Goal: Information Seeking & Learning: Learn about a topic

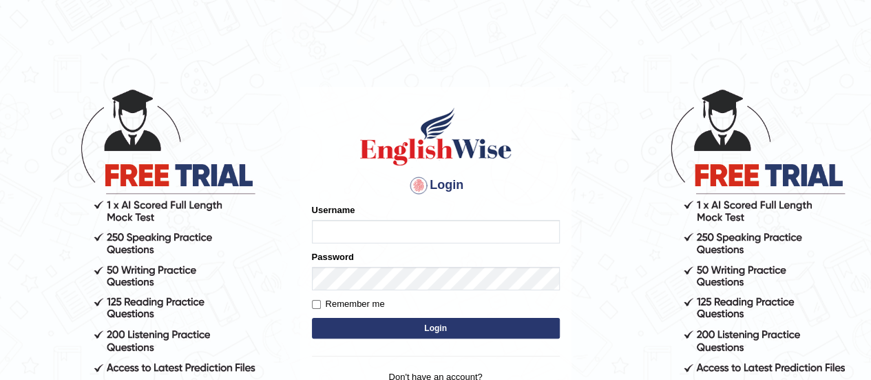
type input "Olivieri"
click at [399, 328] on button "Login" at bounding box center [436, 328] width 248 height 21
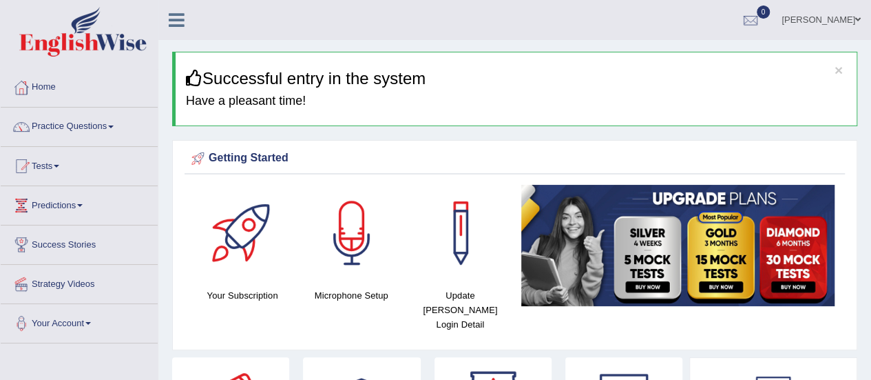
click at [70, 123] on link "Practice Questions" at bounding box center [79, 124] width 157 height 34
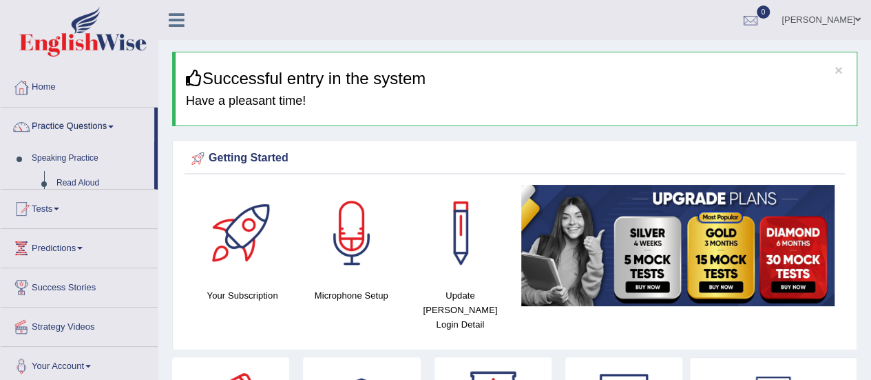
click at [70, 123] on link "Practice Questions" at bounding box center [78, 124] width 154 height 34
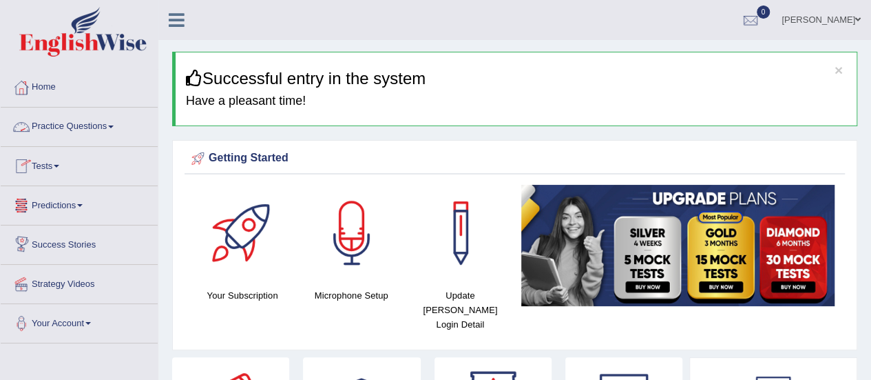
click at [87, 126] on link "Practice Questions" at bounding box center [79, 124] width 157 height 34
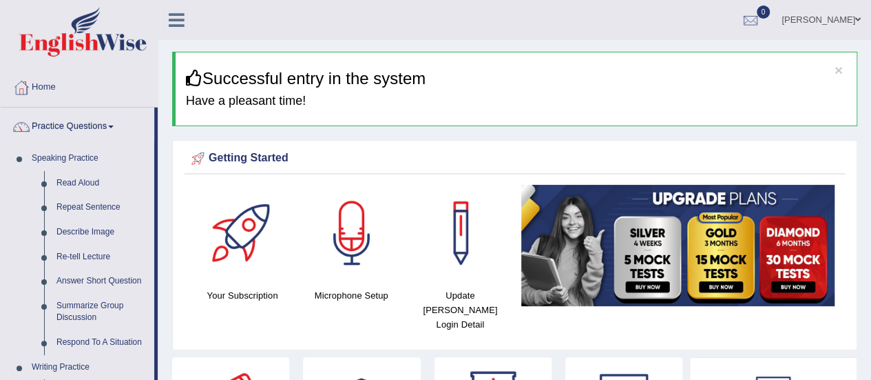
click at [835, 125] on div "× Successful entry in the system Have a pleasant time!" at bounding box center [514, 89] width 685 height 74
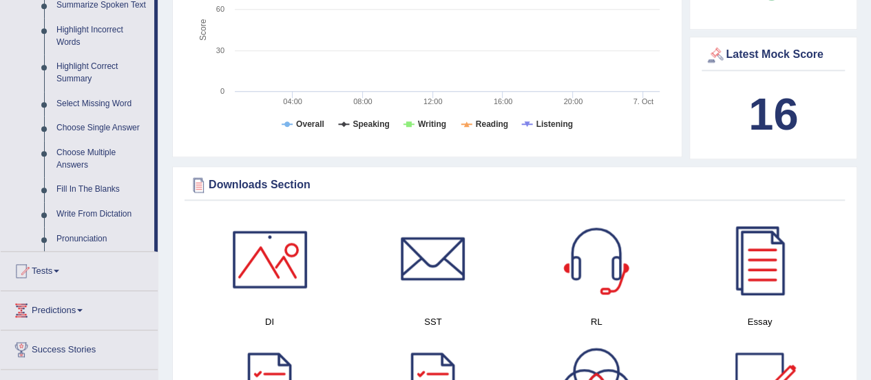
scroll to position [639, 0]
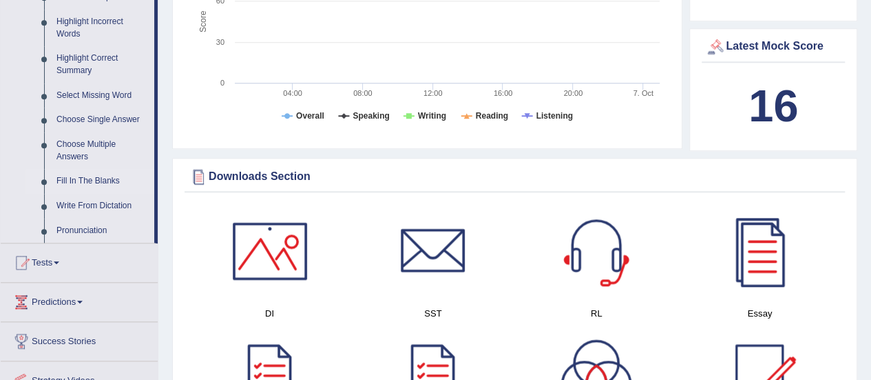
click at [106, 178] on link "Fill In The Blanks" at bounding box center [102, 181] width 104 height 25
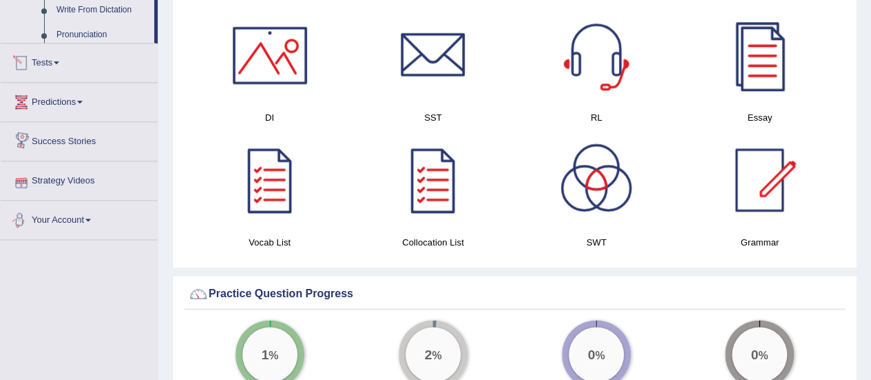
scroll to position [725, 0]
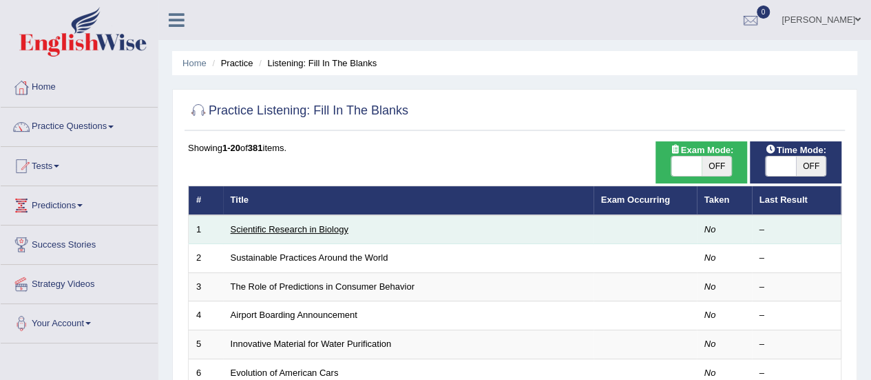
click at [287, 225] on link "Scientific Research in Biology" at bounding box center [290, 229] width 118 height 10
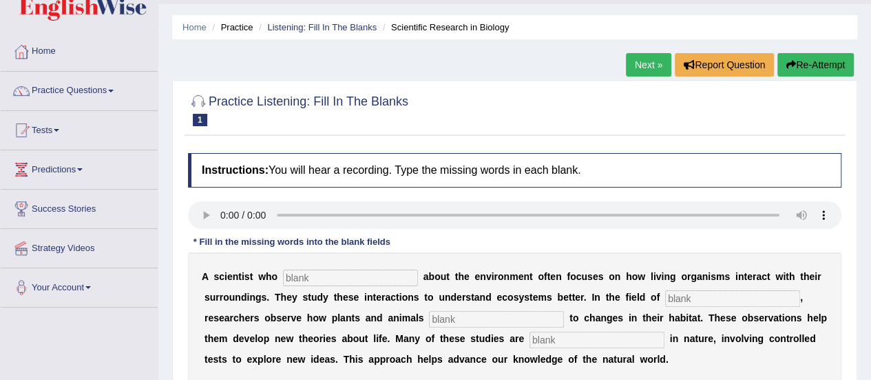
scroll to position [46, 0]
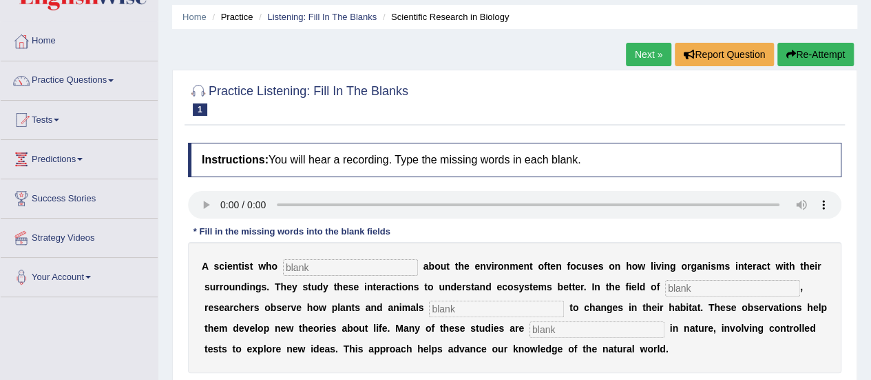
click at [800, 54] on button "Re-Attempt" at bounding box center [816, 54] width 76 height 23
click at [333, 264] on input "text" at bounding box center [350, 267] width 135 height 17
type input "cares"
click at [694, 288] on input "text" at bounding box center [732, 288] width 135 height 17
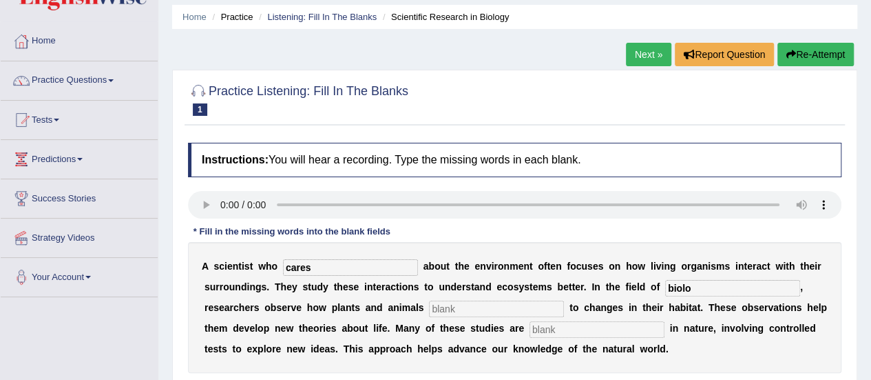
type input "biolo"
click at [524, 309] on input "text" at bounding box center [496, 308] width 135 height 17
type input "responds"
click at [560, 333] on input "text" at bounding box center [597, 329] width 135 height 17
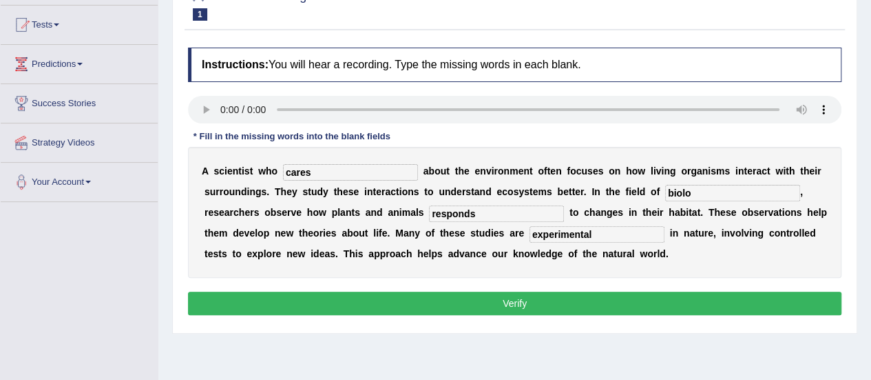
scroll to position [142, 0]
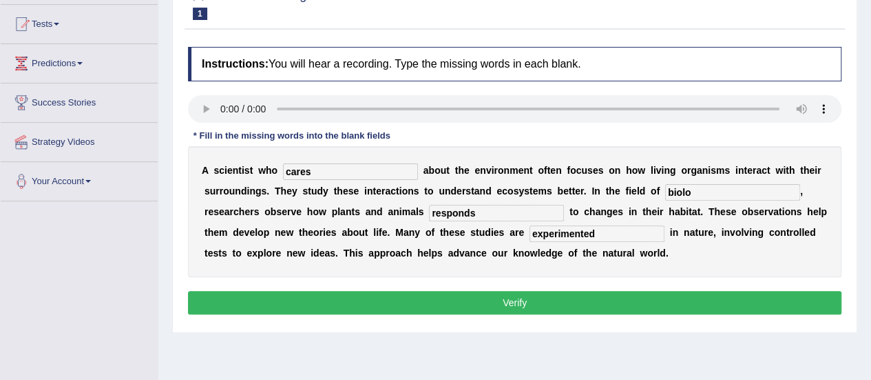
type input "experimented"
click at [696, 192] on input "biolo" at bounding box center [732, 192] width 135 height 17
type input "biology"
click at [658, 302] on button "Verify" at bounding box center [515, 302] width 654 height 23
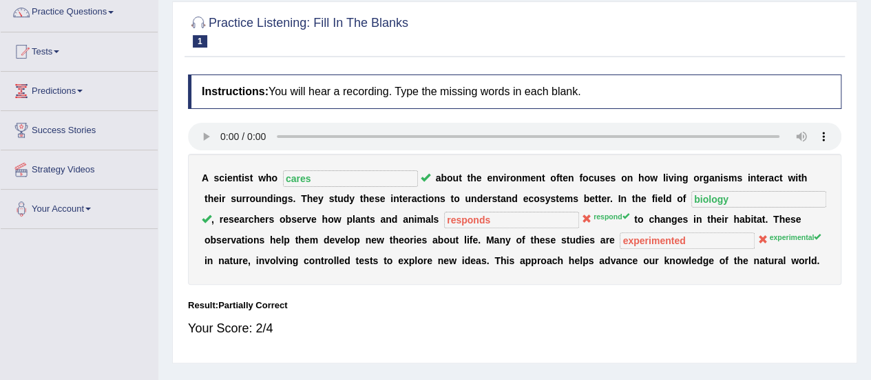
scroll to position [0, 0]
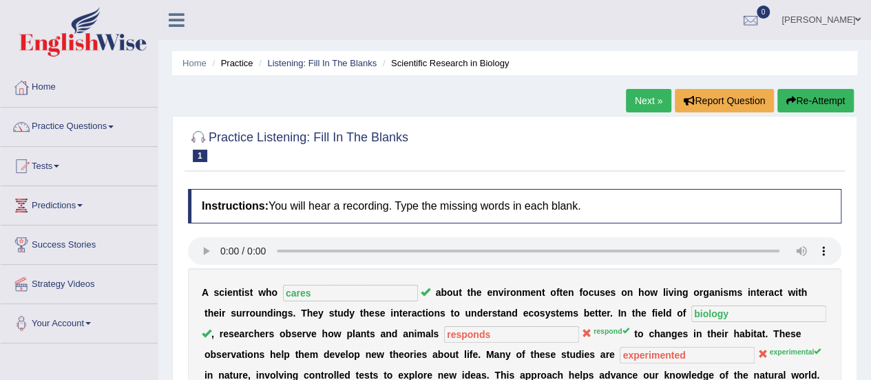
click at [638, 102] on link "Next »" at bounding box center [648, 100] width 45 height 23
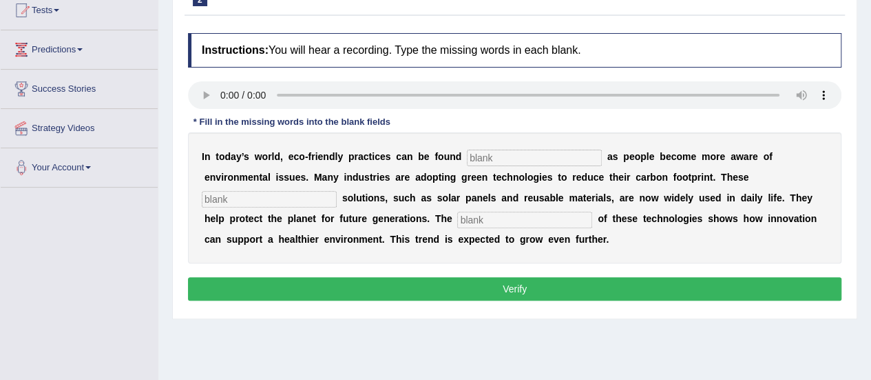
scroll to position [156, 0]
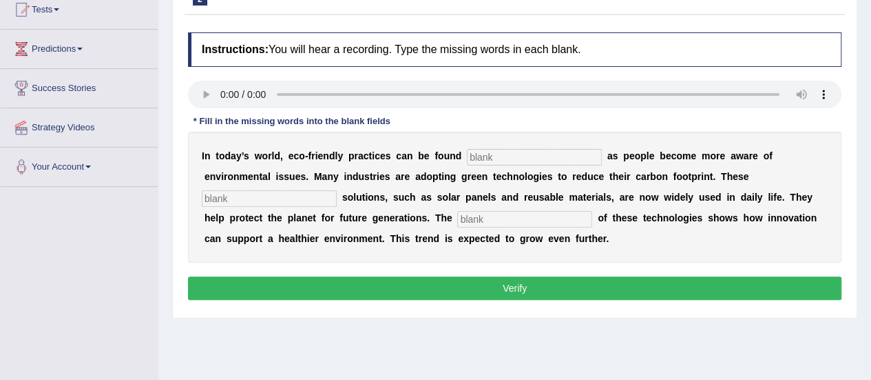
click at [540, 152] on input "text" at bounding box center [534, 157] width 135 height 17
type input "evruwhere"
click at [266, 200] on input "text" at bounding box center [269, 198] width 135 height 17
type input "sustainable"
click at [499, 222] on input "text" at bounding box center [524, 219] width 135 height 17
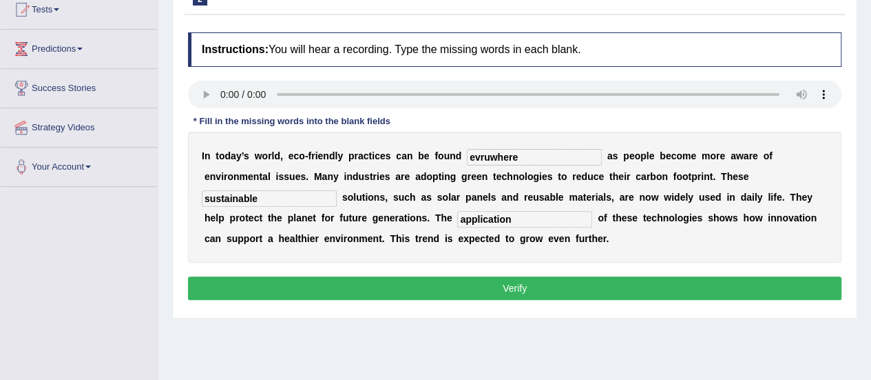
type input "application"
click at [485, 154] on input "evruwhere" at bounding box center [534, 157] width 135 height 17
click at [486, 156] on input "evruwhere" at bounding box center [534, 157] width 135 height 17
type input "everywhere"
click at [528, 288] on button "Verify" at bounding box center [515, 287] width 654 height 23
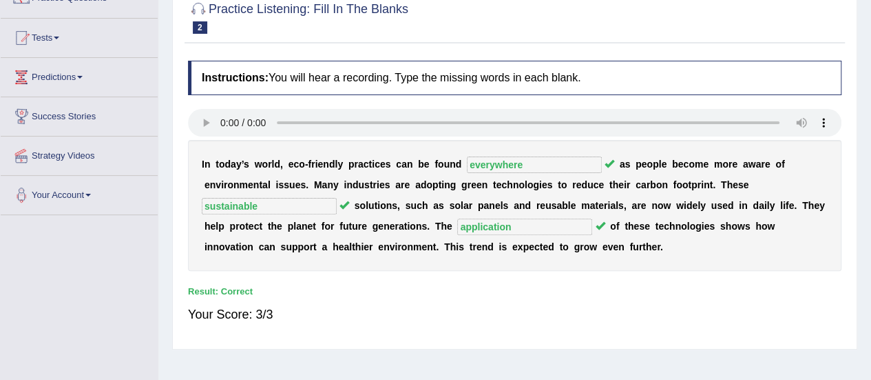
scroll to position [66, 0]
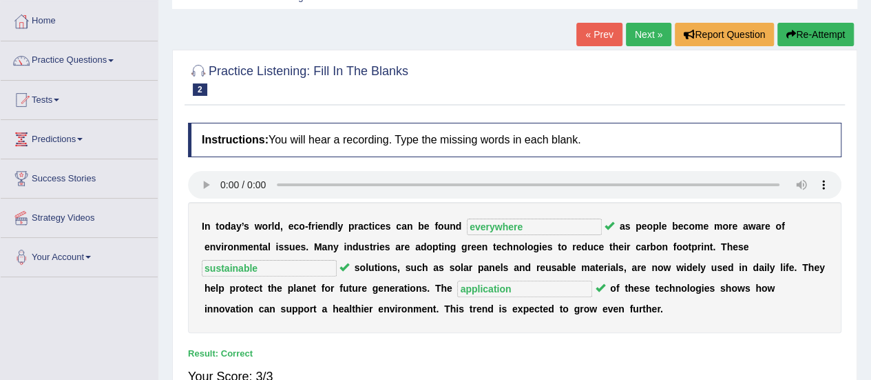
click at [650, 41] on link "Next »" at bounding box center [648, 34] width 45 height 23
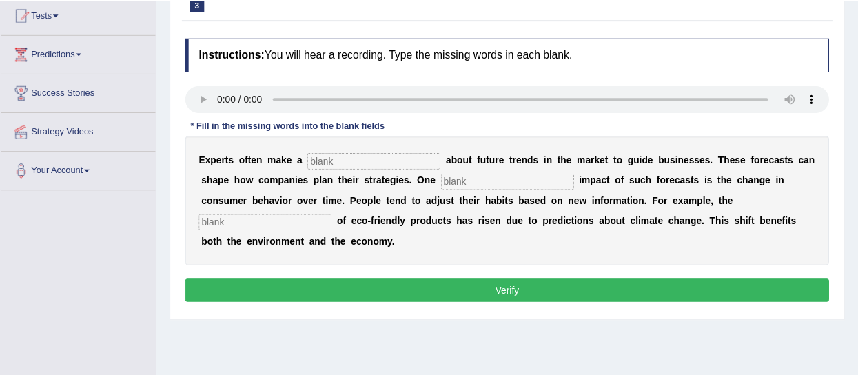
scroll to position [152, 0]
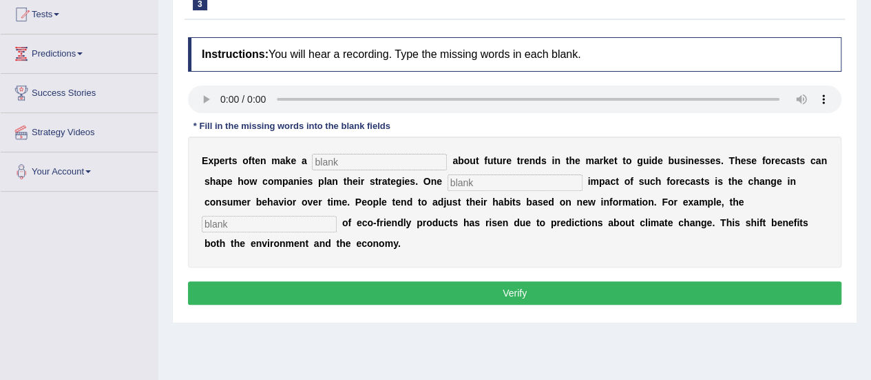
click at [340, 163] on input "text" at bounding box center [379, 162] width 135 height 17
type input "prediction"
click at [467, 176] on input "text" at bounding box center [515, 182] width 135 height 17
type input "profund"
click at [277, 217] on input "text" at bounding box center [269, 224] width 135 height 17
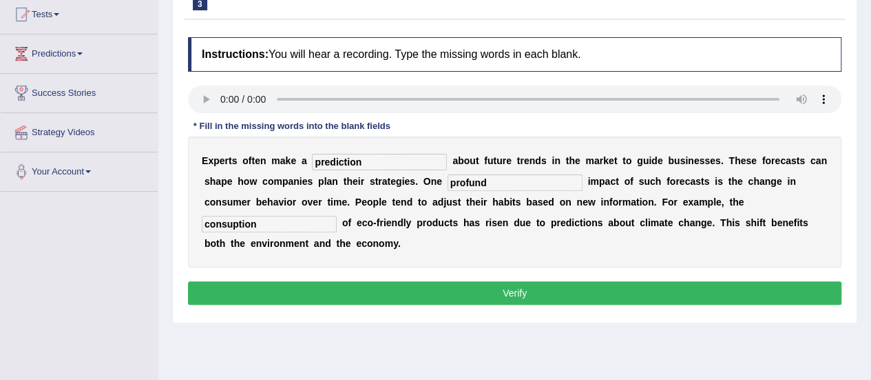
click at [233, 222] on input "consuption" at bounding box center [269, 224] width 135 height 17
type input "consuption"
click at [423, 289] on button "Verify" at bounding box center [515, 292] width 654 height 23
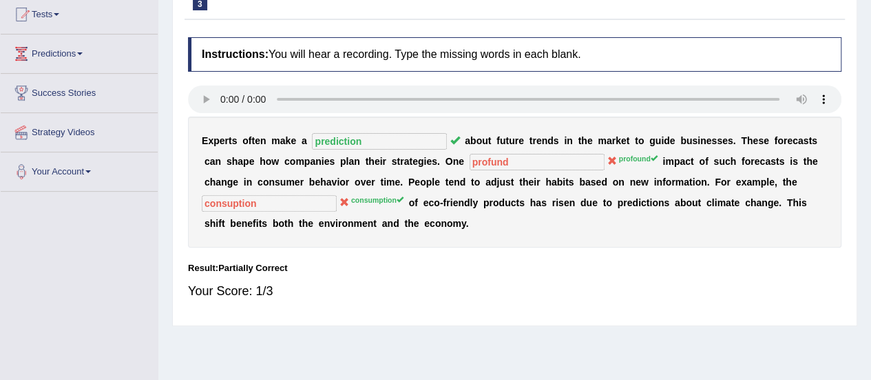
click at [419, 256] on div "Instructions: You will hear a recording. Type the missing words in each blank. …" at bounding box center [515, 174] width 661 height 288
drag, startPoint x: 419, startPoint y: 264, endPoint x: 425, endPoint y: 310, distance: 45.8
click at [425, 310] on div "Instructions: You will hear a recording. Type the missing words in each blank. …" at bounding box center [515, 174] width 661 height 288
click at [428, 231] on div "E x p e r t s o f t e n m a k e a prediction a b o u t f u t u r e t r e n d s …" at bounding box center [515, 181] width 654 height 131
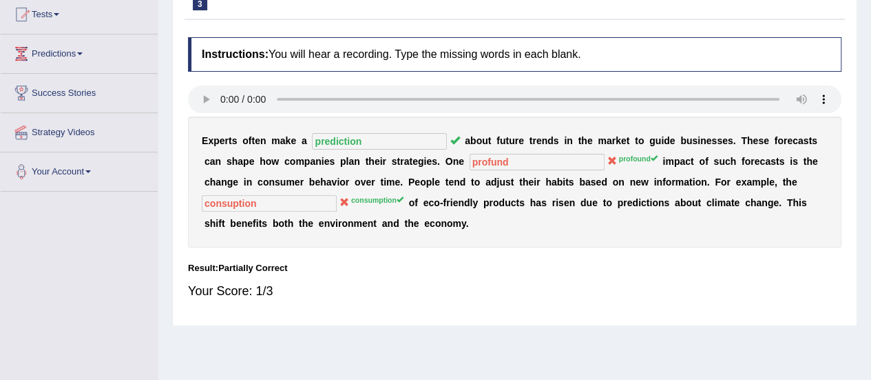
click at [430, 279] on div "Instructions: You will hear a recording. Type the missing words in each blank. …" at bounding box center [515, 174] width 661 height 288
click at [430, 258] on div "Instructions: You will hear a recording. Type the missing words in each blank. …" at bounding box center [515, 174] width 661 height 288
click at [436, 49] on h4 "Instructions: You will hear a recording. Type the missing words in each blank." at bounding box center [515, 54] width 654 height 34
click at [445, 269] on div "Result:" at bounding box center [515, 267] width 654 height 13
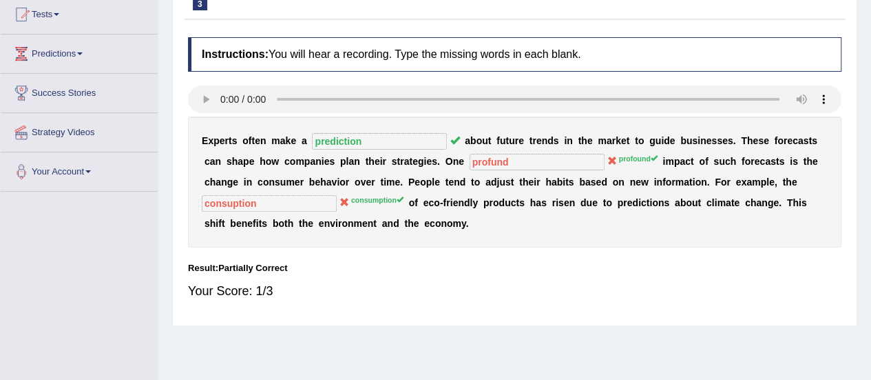
drag, startPoint x: 413, startPoint y: 272, endPoint x: 422, endPoint y: 210, distance: 62.6
click at [422, 210] on div "Instructions: You will hear a recording. Type the missing words in each blank. …" at bounding box center [515, 174] width 661 height 288
click at [422, 210] on div "E x p e r t s o f t e n m a k e a prediction a b o u t f u t u r e t r e n d s …" at bounding box center [515, 181] width 654 height 131
drag, startPoint x: 422, startPoint y: 210, endPoint x: 410, endPoint y: 382, distance: 172.0
click at [417, 309] on div "Instructions: You will hear a recording. Type the missing words in each blank. …" at bounding box center [515, 174] width 661 height 288
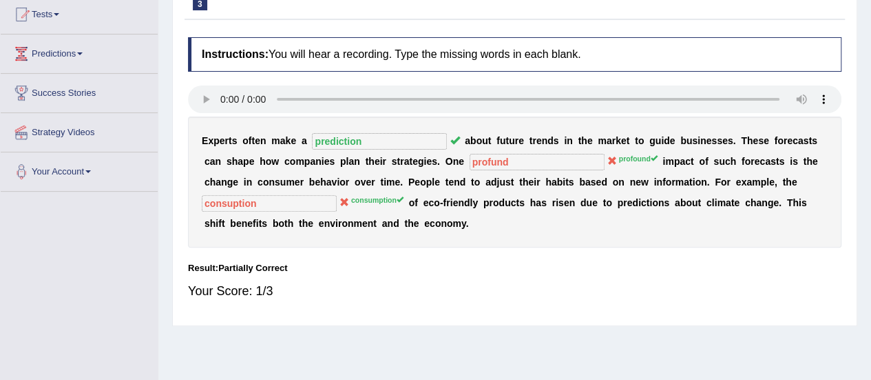
click at [410, 228] on html "Toggle navigation Home Practice Questions Speaking Practice Read Aloud Repeat S…" at bounding box center [435, 38] width 871 height 380
click at [411, 344] on div "Home Practice Listening: Fill In The Blanks The Role of Predictions in Consumer…" at bounding box center [514, 192] width 713 height 689
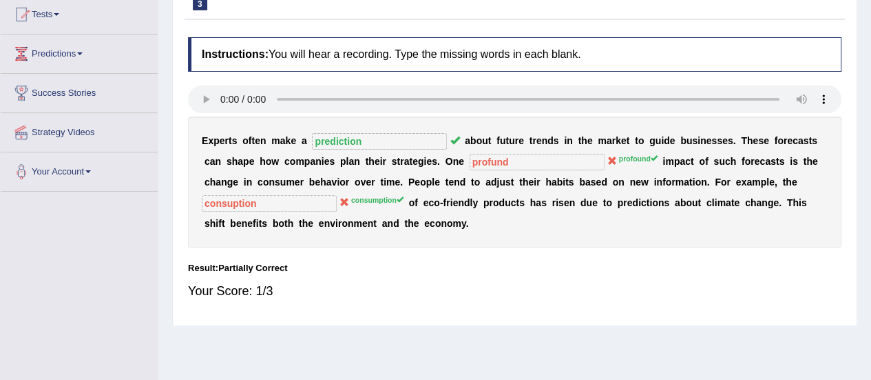
drag, startPoint x: 411, startPoint y: 344, endPoint x: 409, endPoint y: 333, distance: 11.1
click at [409, 333] on div "Home Practice Listening: Fill In The Blanks The Role of Predictions in Consumer…" at bounding box center [514, 192] width 713 height 689
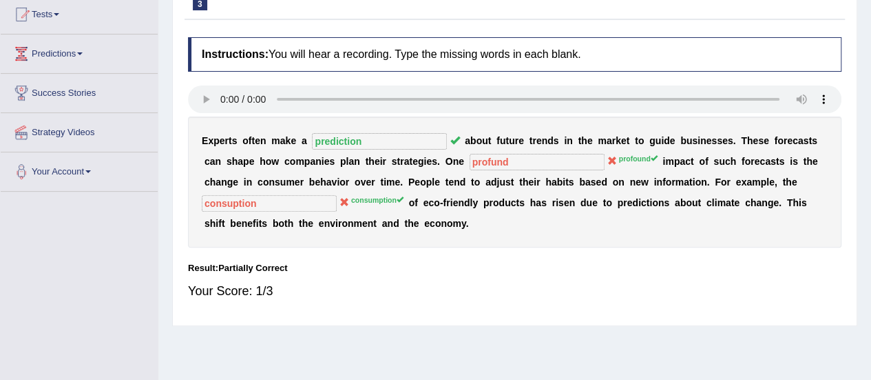
click at [409, 333] on div "Home Practice Listening: Fill In The Blanks The Role of Predictions in Consumer…" at bounding box center [514, 192] width 713 height 689
drag, startPoint x: 411, startPoint y: 324, endPoint x: 411, endPoint y: 256, distance: 68.9
click at [411, 256] on div "Home Practice Listening: Fill In The Blanks The Role of Predictions in Consumer…" at bounding box center [514, 192] width 713 height 689
click at [411, 256] on div "Instructions: You will hear a recording. Type the missing words in each blank. …" at bounding box center [515, 174] width 661 height 288
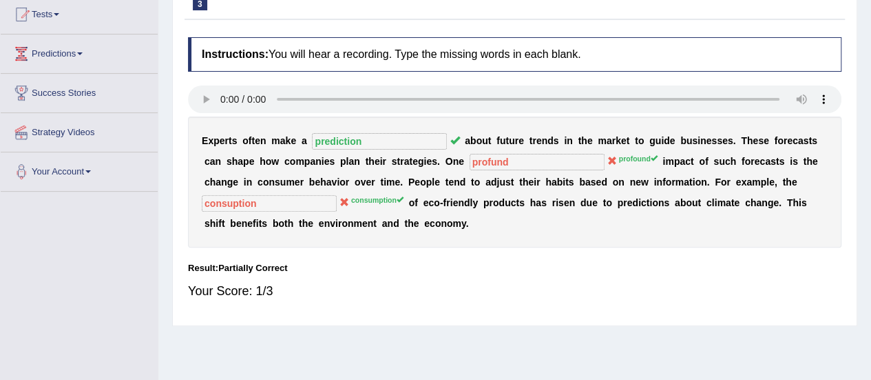
click at [413, 238] on div "E x p e r t s o f t e n m a k e a prediction a b o u t f u t u r e t r e n d s …" at bounding box center [515, 181] width 654 height 131
click at [416, 247] on div "Instructions: You will hear a recording. Type the missing words in each blank. …" at bounding box center [515, 174] width 661 height 288
drag, startPoint x: 416, startPoint y: 247, endPoint x: 419, endPoint y: 95, distance: 151.6
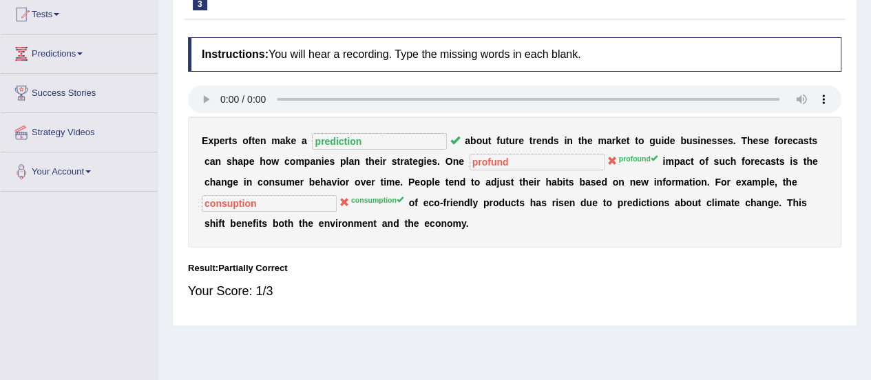
click at [424, 158] on div "Instructions: You will hear a recording. Type the missing words in each blank. …" at bounding box center [515, 174] width 661 height 288
click at [419, 95] on div "Instructions: You will hear a recording. Type the missing words in each blank. …" at bounding box center [515, 174] width 661 height 288
click at [402, 301] on div "Your Score: 1/3" at bounding box center [515, 290] width 654 height 33
drag, startPoint x: 396, startPoint y: 23, endPoint x: 379, endPoint y: 275, distance: 252.0
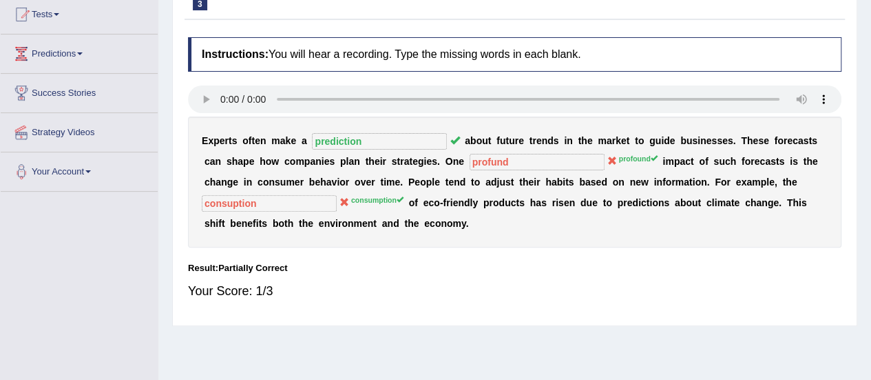
click at [379, 275] on div "Practice Listening: Fill In The Blanks 3 The Role of Predictions in Consumer Be…" at bounding box center [514, 145] width 685 height 362
click at [373, 347] on div "Home Practice Listening: Fill In The Blanks The Role of Predictions in Consumer…" at bounding box center [514, 192] width 713 height 689
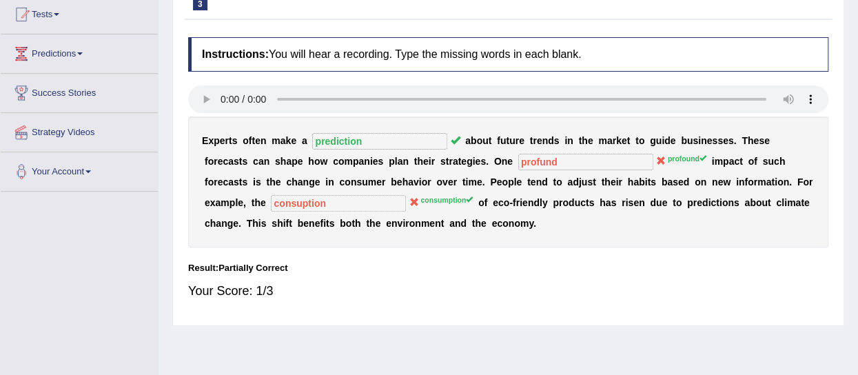
click at [358, 240] on div "E x p e r t s o f t e n m a k e a prediction a b o u t f u t u r e t r e n d s …" at bounding box center [508, 181] width 640 height 131
drag, startPoint x: 358, startPoint y: 240, endPoint x: 348, endPoint y: 280, distance: 40.6
click at [348, 280] on div "Instructions: You will hear a recording. Type the missing words in each blank. …" at bounding box center [508, 174] width 647 height 288
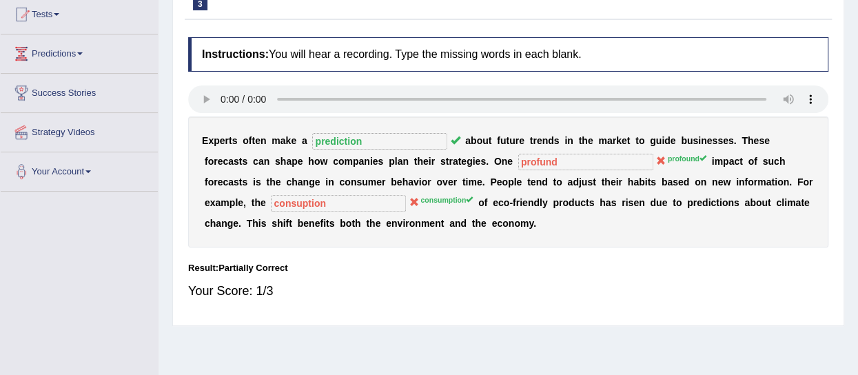
click at [524, 209] on div "E x p e r t s o f t e n m a k e a prediction a b o u t f u t u r e t r e n d s …" at bounding box center [508, 181] width 640 height 131
drag, startPoint x: 546, startPoint y: 178, endPoint x: 552, endPoint y: 137, distance: 41.1
click at [552, 137] on div "E x p e r t s o f t e n m a k e a prediction a b o u t f u t u r e t r e n d s …" at bounding box center [508, 181] width 640 height 131
click at [552, 137] on b "d" at bounding box center [551, 140] width 6 height 11
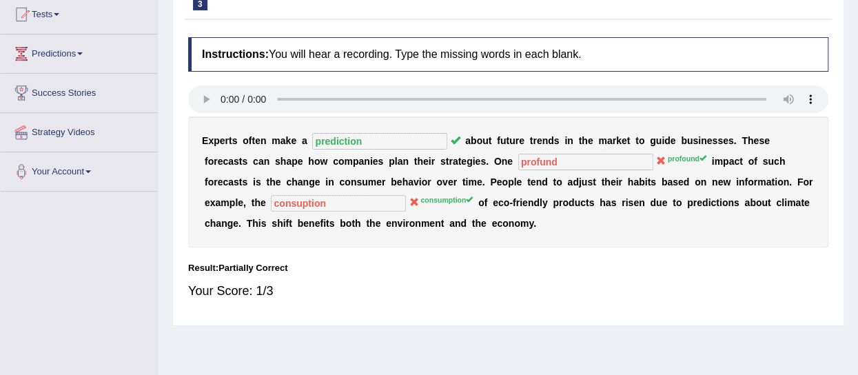
click at [552, 137] on b "d" at bounding box center [551, 140] width 6 height 11
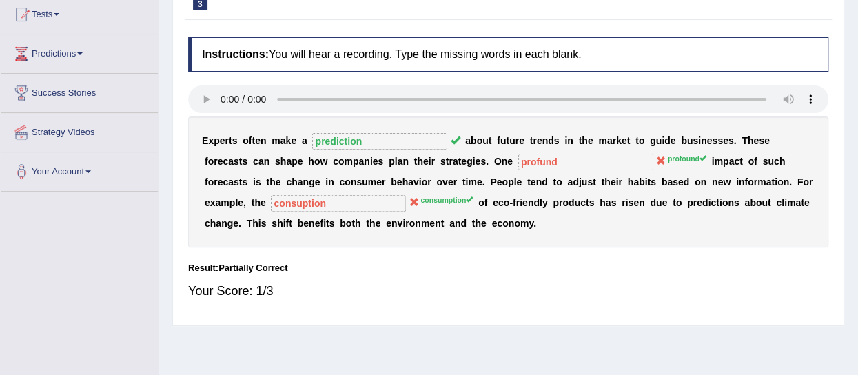
click at [530, 33] on div "Instructions: You will hear a recording. Type the missing words in each blank. …" at bounding box center [508, 174] width 647 height 288
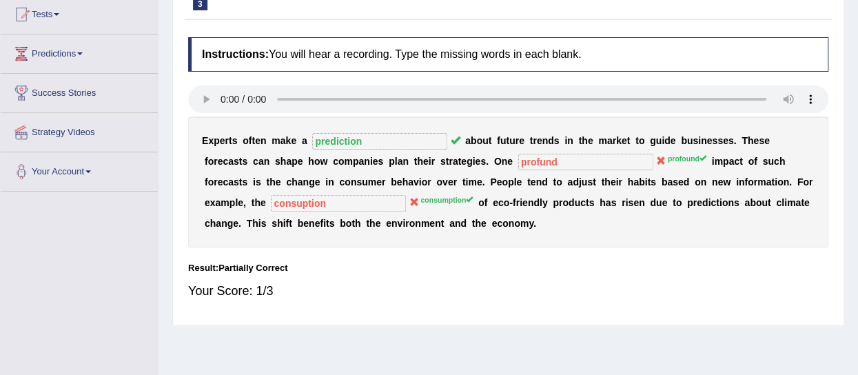
click at [530, 33] on div "Instructions: You will hear a recording. Type the missing words in each blank. …" at bounding box center [508, 174] width 647 height 288
click at [383, 205] on div "Instructions: You will hear a recording. Type the missing words in each blank. …" at bounding box center [508, 174] width 647 height 288
drag, startPoint x: 530, startPoint y: 33, endPoint x: 362, endPoint y: 280, distance: 298.0
click at [362, 280] on div "Instructions: You will hear a recording. Type the missing words in each blank. …" at bounding box center [508, 174] width 647 height 288
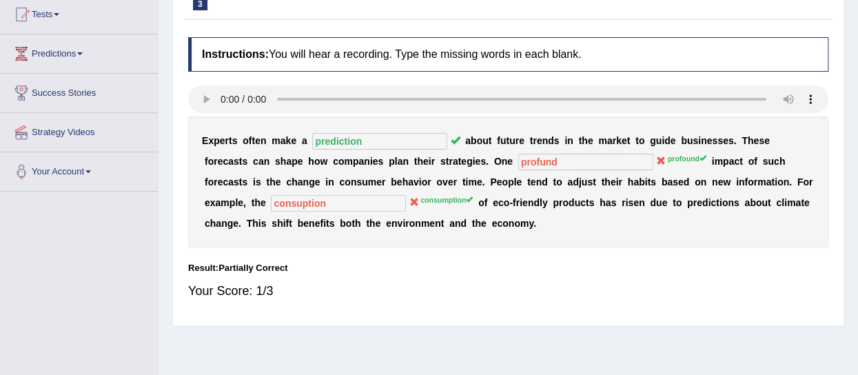
drag, startPoint x: 855, startPoint y: 134, endPoint x: 860, endPoint y: 105, distance: 30.0
click at [858, 105] on html "Toggle navigation Home Practice Questions Speaking Practice Read Aloud Repeat S…" at bounding box center [429, 35] width 858 height 375
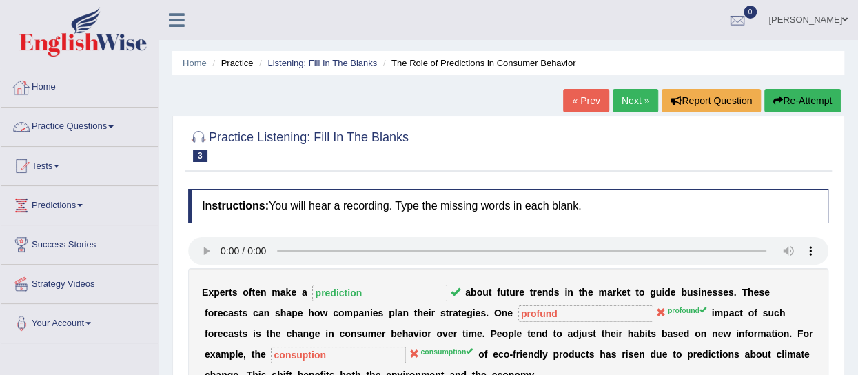
click at [77, 127] on link "Practice Questions" at bounding box center [79, 124] width 157 height 34
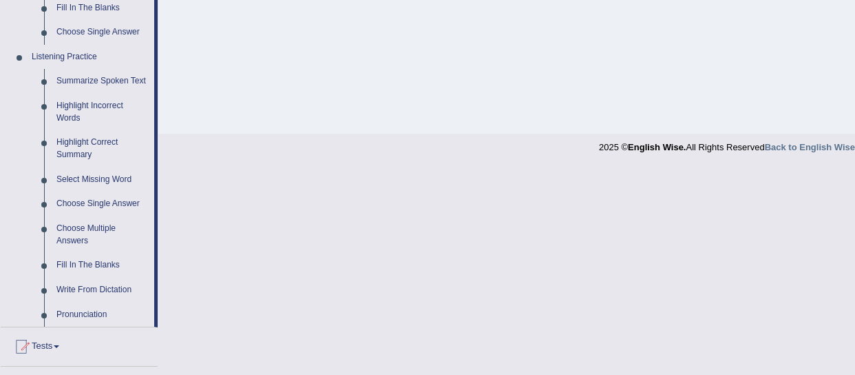
scroll to position [562, 0]
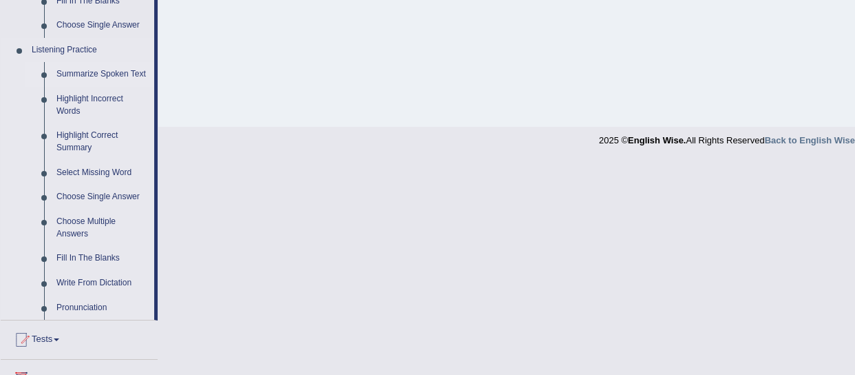
click at [110, 69] on link "Summarize Spoken Text" at bounding box center [102, 74] width 104 height 25
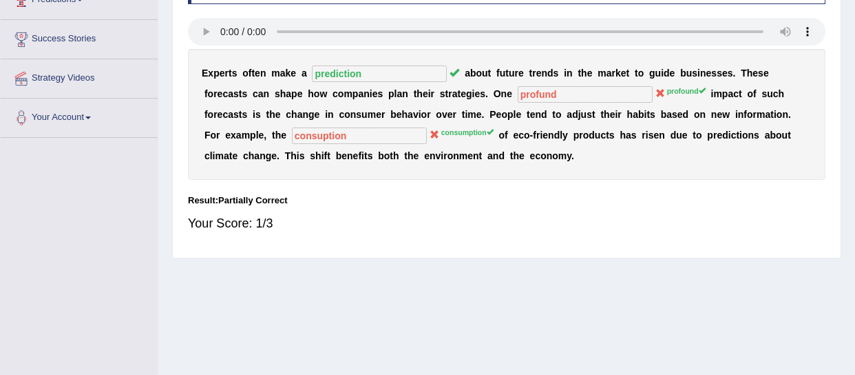
scroll to position [349, 0]
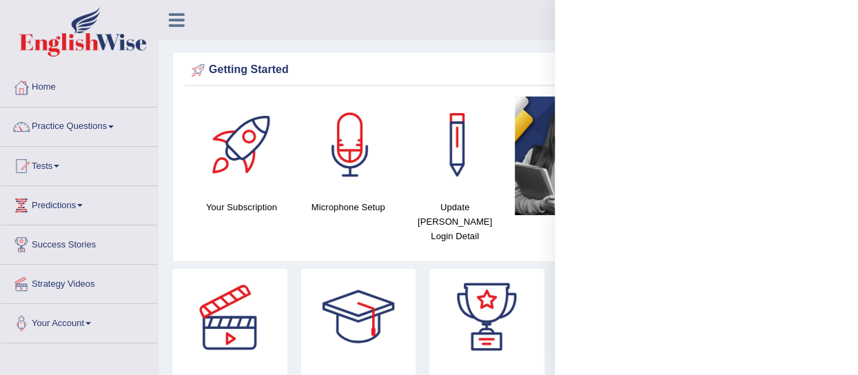
drag, startPoint x: 715, startPoint y: 109, endPoint x: 739, endPoint y: 412, distance: 304.0
click at [739, 375] on html "Toggle navigation Home Practice Questions Speaking Practice Read Aloud Repeat S…" at bounding box center [429, 187] width 858 height 375
drag, startPoint x: 521, startPoint y: 243, endPoint x: 428, endPoint y: 410, distance: 190.5
click at [428, 375] on html "Toggle navigation Home Practice Questions Speaking Practice Read Aloud Repeat S…" at bounding box center [429, 187] width 858 height 375
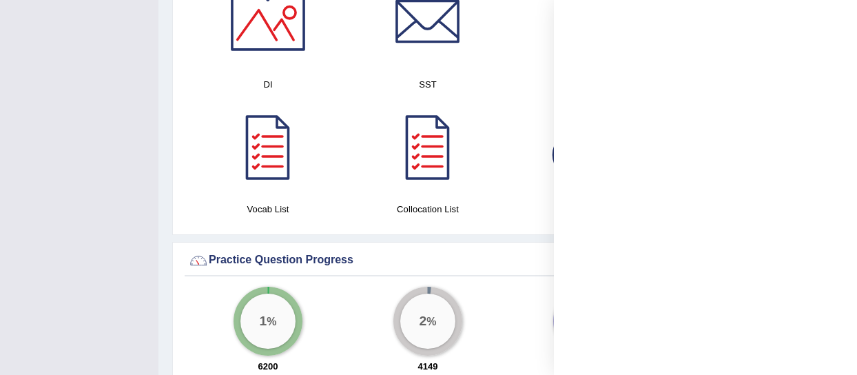
scroll to position [802, 0]
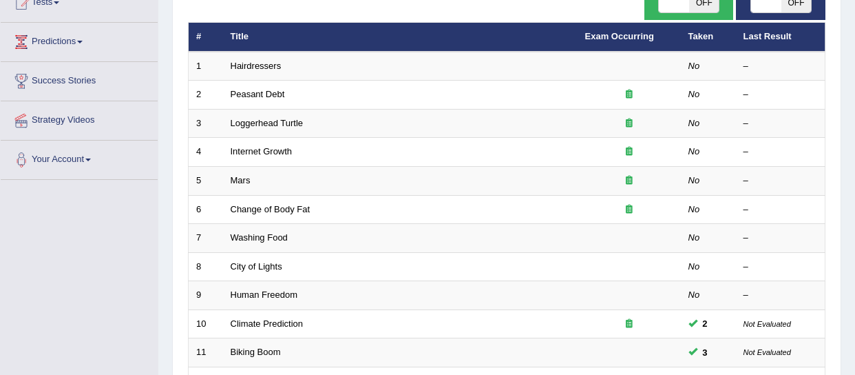
scroll to position [207, 0]
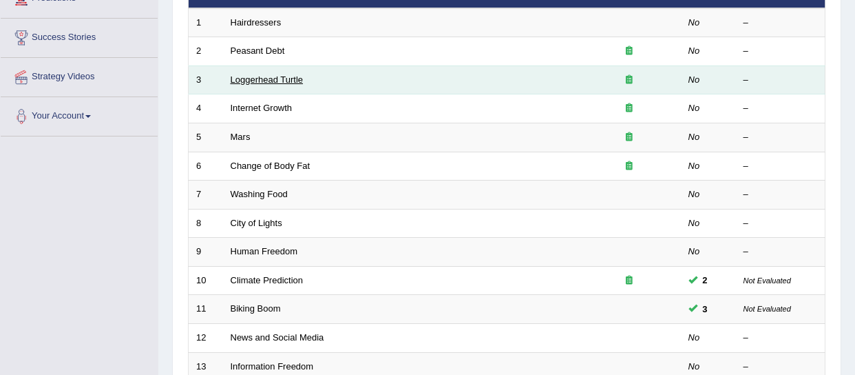
click at [245, 76] on link "Loggerhead Turtle" at bounding box center [267, 79] width 73 height 10
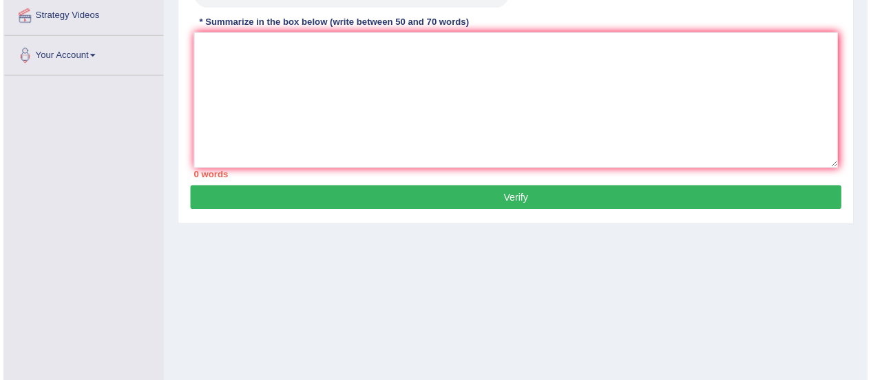
scroll to position [165, 0]
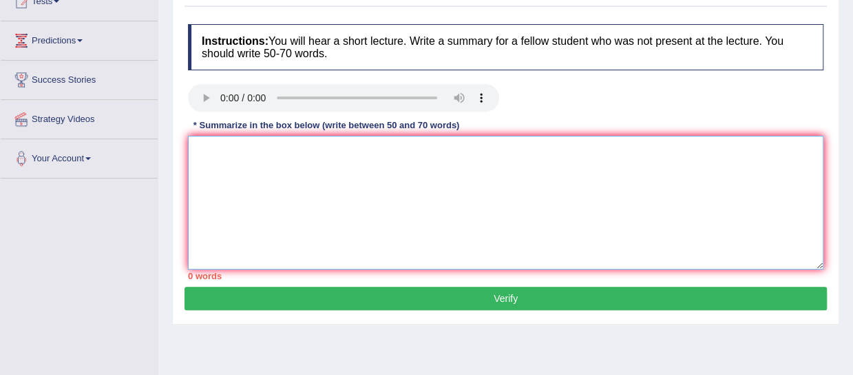
click at [251, 164] on textarea at bounding box center [506, 203] width 636 height 134
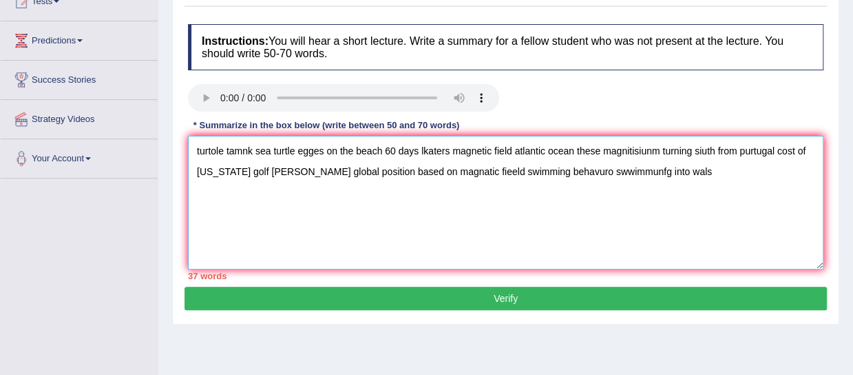
click at [238, 225] on textarea "turtole tamnk sea turtle egges on the beach 60 days lkaters magnetic field atla…" at bounding box center [506, 203] width 636 height 134
click at [683, 181] on textarea "turtole tamnk sea turtle egges on the beach 60 days lkaters magnetic field atla…" at bounding box center [506, 203] width 636 height 134
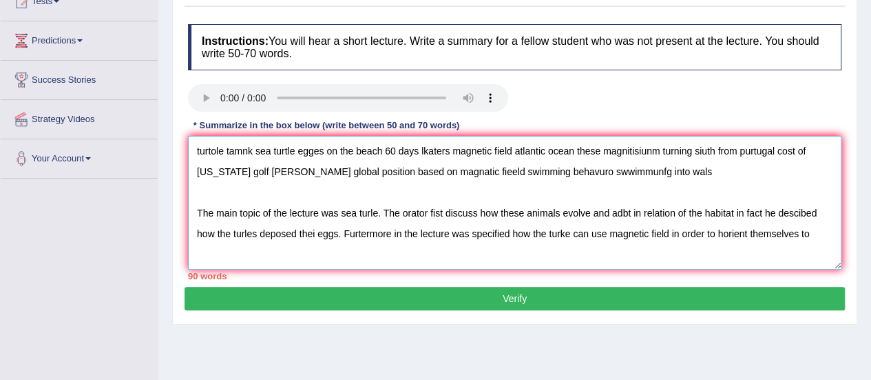
click at [818, 233] on textarea "turtole tamnk sea turtle egges on the beach 60 days lkaters magnetic field atla…" at bounding box center [515, 203] width 654 height 134
click at [747, 232] on textarea "turtole tamnk sea turtle egges on the beach 60 days lkaters magnetic field atla…" at bounding box center [515, 203] width 654 height 134
click at [826, 240] on textarea "turtole tamnk sea turtle egges on the beach 60 days lkaters magnetic field atla…" at bounding box center [515, 203] width 654 height 134
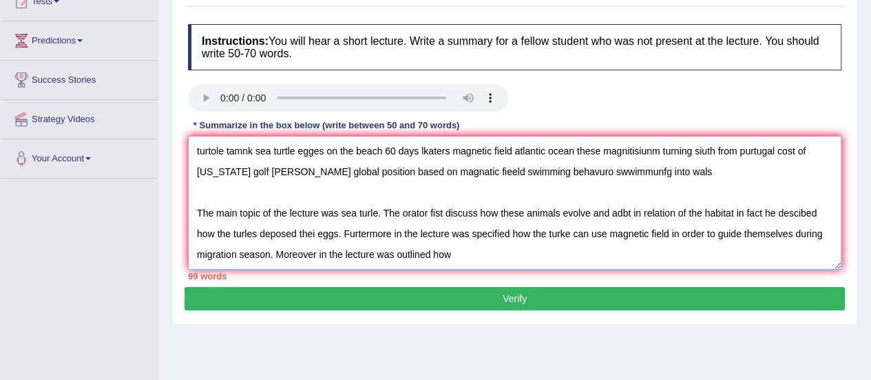
click at [621, 210] on textarea "turtole tamnk sea turtle egges on the beach 60 days lkaters magnetic field atla…" at bounding box center [515, 203] width 654 height 134
click at [737, 213] on textarea "turtole tamnk sea turtle egges on the beach 60 days lkaters magnetic field atla…" at bounding box center [515, 203] width 654 height 134
click at [738, 212] on textarea "turtole tamnk sea turtle egges on the beach 60 days lkaters magnetic field atla…" at bounding box center [515, 203] width 654 height 134
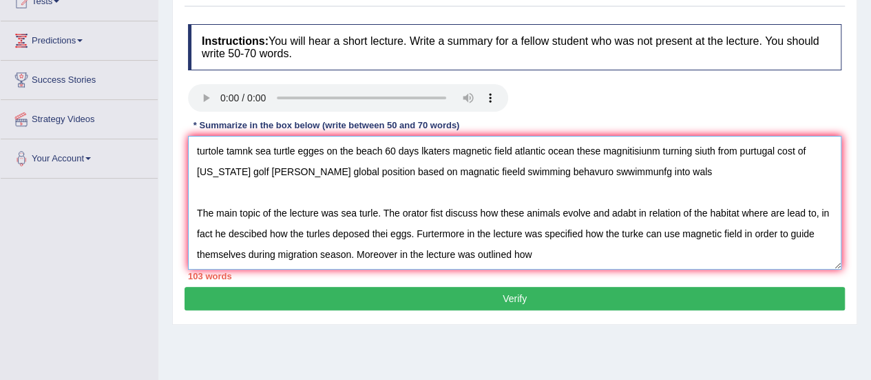
click at [321, 231] on textarea "turtole tamnk sea turtle egges on the beach 60 days lkaters magnetic field atla…" at bounding box center [515, 203] width 654 height 134
click at [318, 231] on textarea "turtole tamnk sea turtle egges on the beach 60 days lkaters magnetic field atla…" at bounding box center [515, 203] width 654 height 134
click at [368, 213] on textarea "turtole tamnk sea turtle egges on the beach 60 days lkaters magnetic field atla…" at bounding box center [515, 203] width 654 height 134
click at [406, 210] on textarea "turtole tamnk sea turtle egges on the beach 60 days lkaters magnetic field atla…" at bounding box center [515, 203] width 654 height 134
click at [402, 231] on textarea "turtole tamnk sea turtle egges on the beach 60 days lkaters magnetic field atla…" at bounding box center [515, 203] width 654 height 134
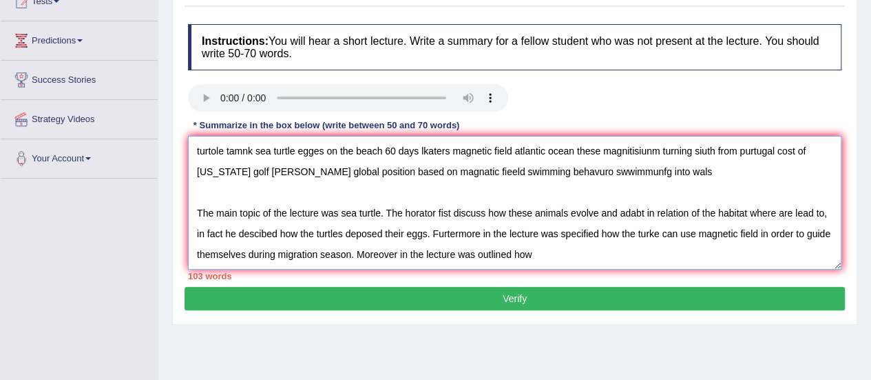
click at [426, 234] on textarea "turtole tamnk sea turtle egges on the beach 60 days lkaters magnetic field atla…" at bounding box center [515, 203] width 654 height 134
click at [443, 232] on textarea "turtole tamnk sea turtle egges on the beach 60 days lkaters magnetic field atla…" at bounding box center [515, 203] width 654 height 134
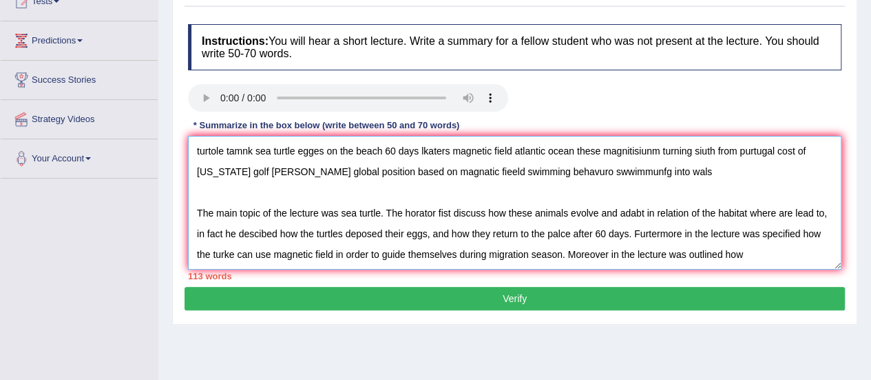
click at [225, 249] on textarea "turtole tamnk sea turtle egges on the beach 60 days lkaters magnetic field atla…" at bounding box center [515, 203] width 654 height 134
click at [227, 250] on textarea "turtole tamnk sea turtle egges on the beach 60 days lkaters magnetic field atla…" at bounding box center [515, 203] width 654 height 134
click at [749, 257] on textarea "turtole tamnk sea turtle egges on the beach 60 days lkaters magnetic field atla…" at bounding box center [515, 203] width 654 height 134
click at [756, 255] on textarea "turtole tamnk sea turtle egges on the beach 60 days lkaters magnetic field atla…" at bounding box center [515, 203] width 654 height 134
click at [806, 250] on textarea "turtole tamnk sea turtle egges on the beach 60 days lkaters magnetic field atla…" at bounding box center [515, 203] width 654 height 134
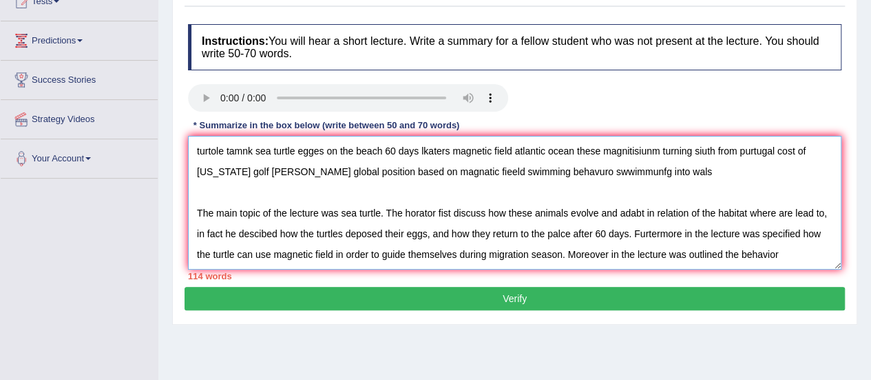
click at [738, 256] on textarea "turtole tamnk sea turtle egges on the beach 60 days lkaters magnetic field atla…" at bounding box center [515, 203] width 654 height 134
click at [765, 253] on textarea "turtole tamnk sea turtle egges on the beach 60 days lkaters magnetic field atla…" at bounding box center [515, 203] width 654 height 134
click at [806, 253] on textarea "turtole tamnk sea turtle egges on the beach 60 days lkaters magnetic field atla…" at bounding box center [515, 203] width 654 height 134
click at [818, 253] on textarea "turtole tamnk sea turtle egges on the beach 60 days lkaters magnetic field atla…" at bounding box center [515, 203] width 654 height 134
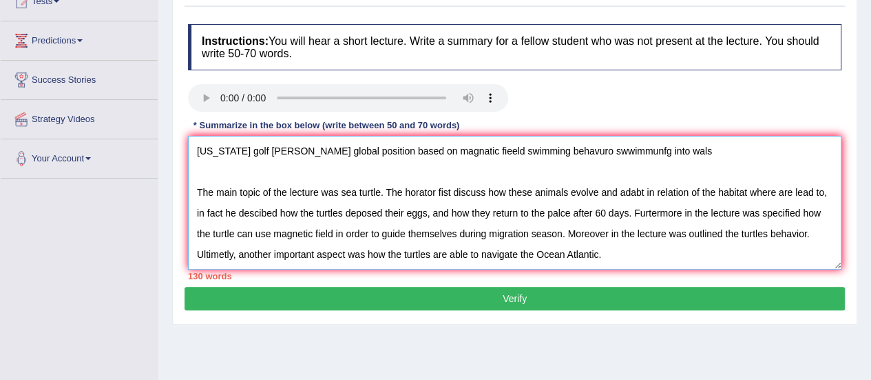
scroll to position [0, 0]
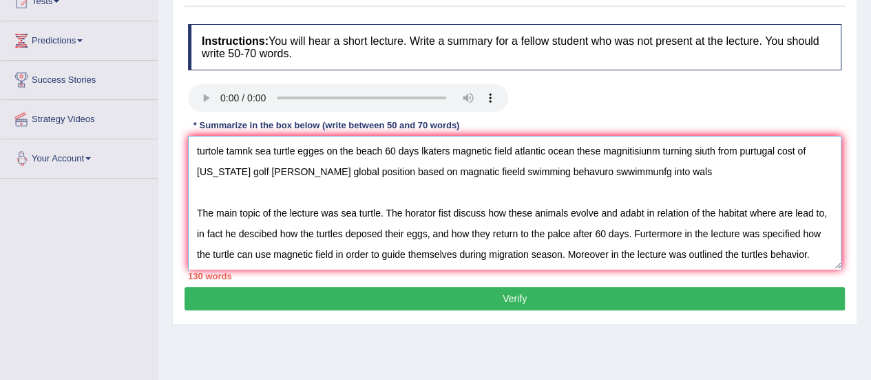
drag, startPoint x: 647, startPoint y: 158, endPoint x: 129, endPoint y: 134, distance: 518.5
click at [129, 134] on div "Toggle navigation Home Practice Questions Speaking Practice Read Aloud Repeat S…" at bounding box center [435, 193] width 871 height 716
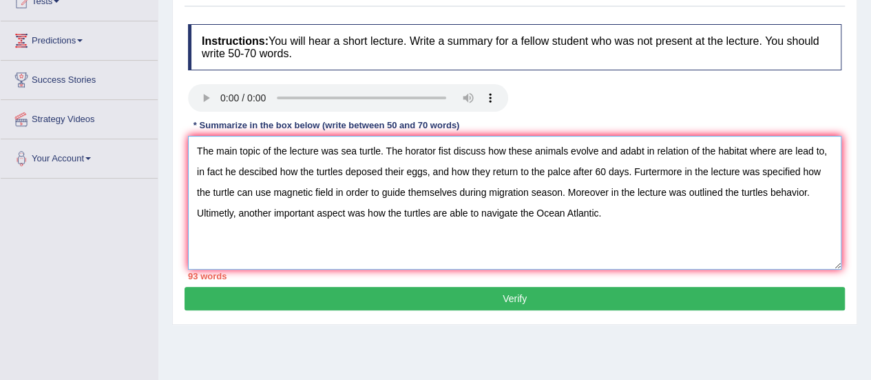
click at [380, 189] on textarea "The main topic of the lecture was sea turtle. The horator fist discuss how thes…" at bounding box center [515, 203] width 654 height 134
click at [814, 231] on textarea "The main topic of the lecture was sea turtles. The horator fist discuss how the…" at bounding box center [515, 203] width 654 height 134
drag, startPoint x: 650, startPoint y: 189, endPoint x: 829, endPoint y: 194, distance: 178.4
click at [829, 194] on textarea "The main topic of the lecture was sea turtles. The horator fist discuss how the…" at bounding box center [515, 203] width 654 height 134
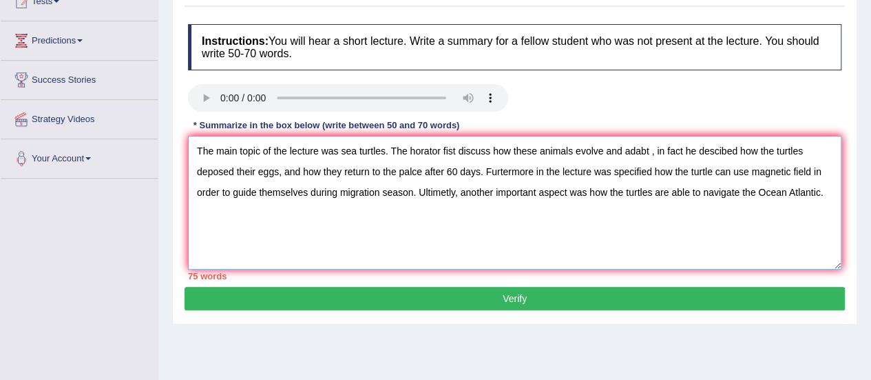
click at [683, 191] on textarea "The main topic of the lecture was sea turtles. The horator fist discuss how the…" at bounding box center [515, 203] width 654 height 134
click at [694, 191] on textarea "The main topic of the lecture was sea turtles. The horator fist discuss how the…" at bounding box center [515, 203] width 654 height 134
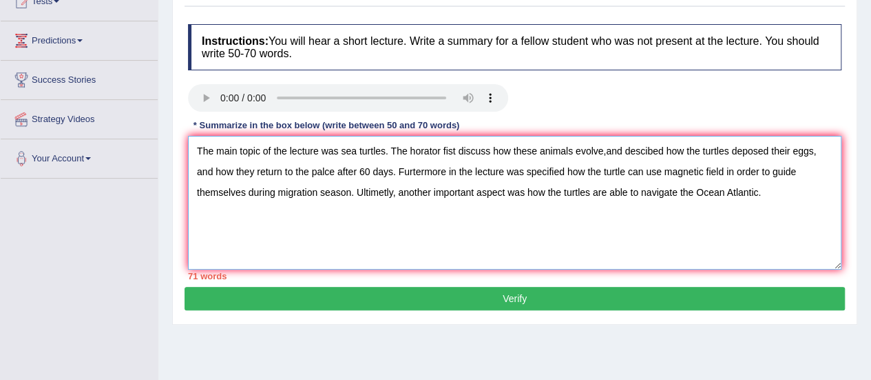
click at [605, 189] on textarea "The main topic of the lecture was sea turtles. The horator fist discuss how the…" at bounding box center [515, 203] width 654 height 134
click at [625, 190] on textarea "The main topic of the lecture was sea turtles. The horator fist discuss how the…" at bounding box center [515, 203] width 654 height 134
click at [665, 189] on textarea "The main topic of the lecture was sea turtles. The horator fist discuss how the…" at bounding box center [515, 203] width 654 height 134
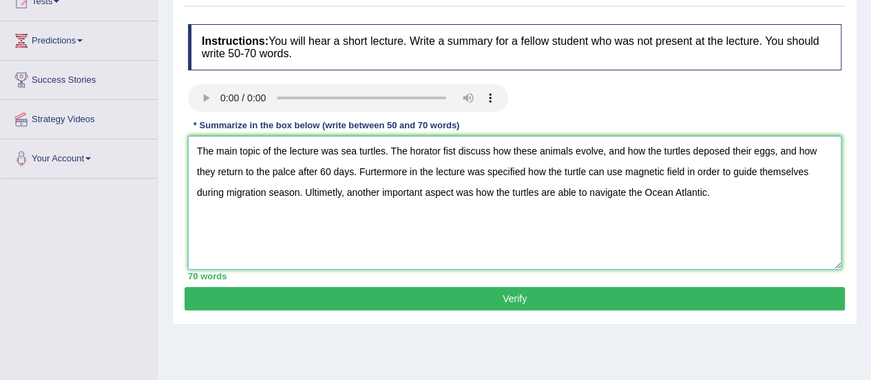
click at [798, 191] on textarea "The main topic of the lecture was sea turtles. The horator fist discuss how the…" at bounding box center [515, 203] width 654 height 134
click at [822, 194] on textarea "The main topic of the lecture was sea turtles. The horator fist discuss how the…" at bounding box center [515, 203] width 654 height 134
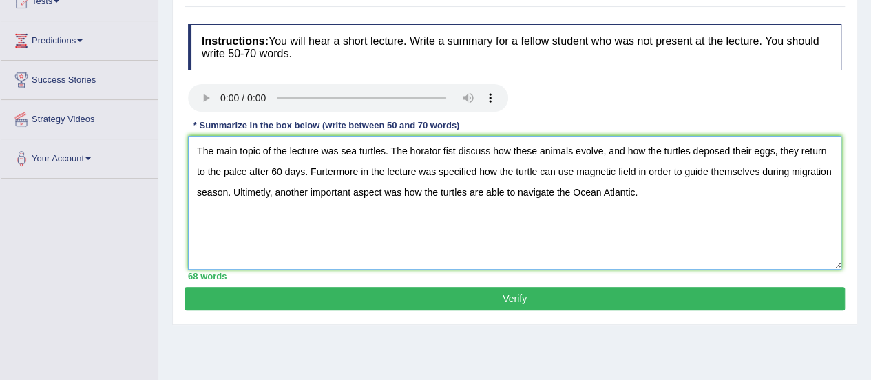
click at [800, 193] on textarea "The main topic of the lecture was sea turtles. The horator fist discuss how the…" at bounding box center [515, 203] width 654 height 134
click at [807, 192] on textarea "The main topic of the lecture was sea turtles. The horator fist discuss how the…" at bounding box center [515, 203] width 654 height 134
type textarea "The main topic of the lecture was sea turtles. The horator fist discuss how the…"
click at [395, 291] on button "Verify" at bounding box center [515, 298] width 661 height 23
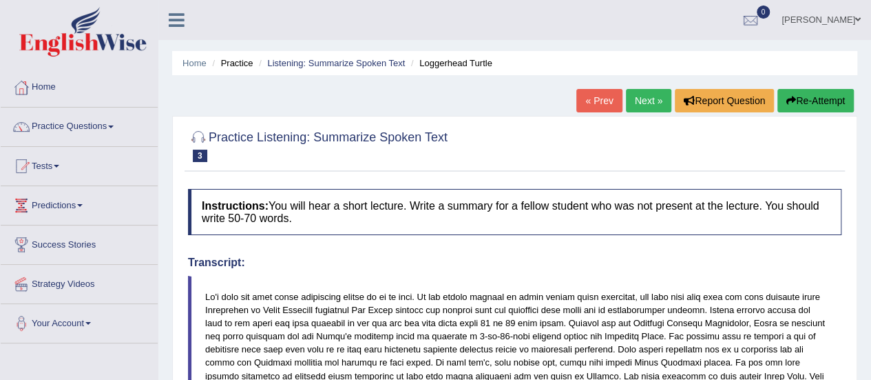
click at [806, 101] on button "Re-Attempt" at bounding box center [816, 100] width 76 height 23
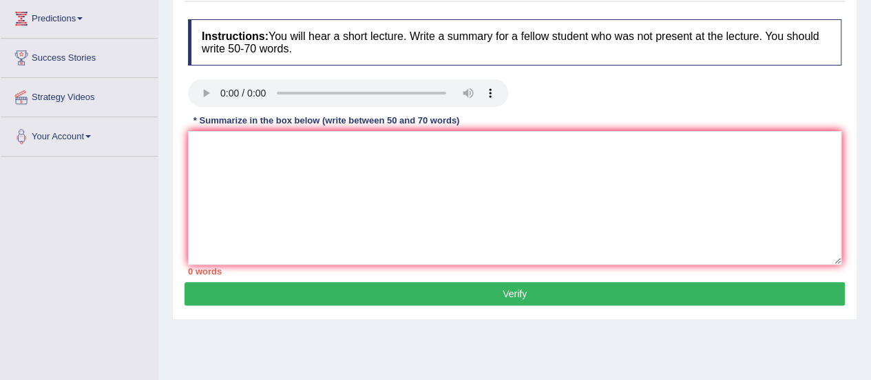
scroll to position [205, 0]
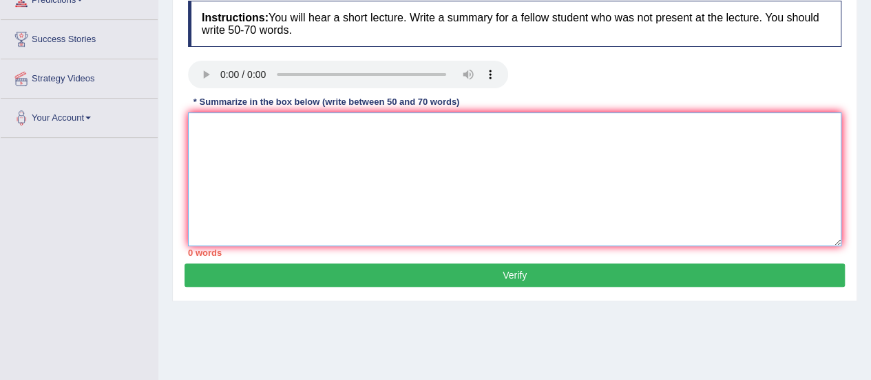
click at [803, 191] on textarea at bounding box center [515, 179] width 654 height 134
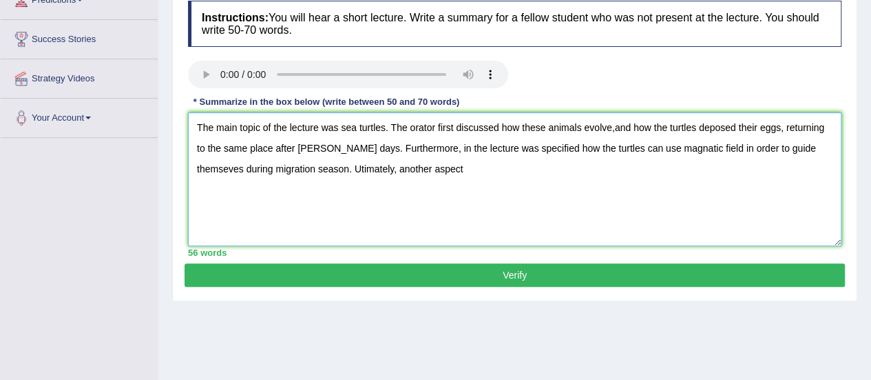
click at [382, 169] on textarea "The main topic of the lecture was sea turtles. The orator first discussed how t…" at bounding box center [515, 179] width 654 height 134
click at [475, 167] on textarea "The main topic of the lecture was sea turtles. The orator first discussed how t…" at bounding box center [515, 179] width 654 height 134
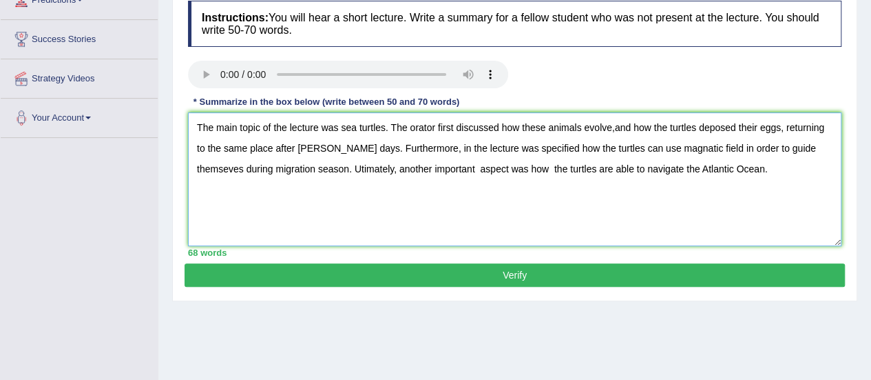
drag, startPoint x: 730, startPoint y: 165, endPoint x: 187, endPoint y: 86, distance: 549.1
click at [187, 86] on div "Instructions: You will hear a short lecture. Write a summary for a fellow stude…" at bounding box center [515, 128] width 661 height 269
click at [377, 214] on textarea "The main topic of the lecture was sea turtles. The orator first discussed how t…" at bounding box center [515, 179] width 654 height 134
click at [311, 166] on textarea "The main topic of the lecture was sea turtles. The orator first discussed how t…" at bounding box center [515, 179] width 654 height 134
click at [788, 148] on textarea "The main topic of the lecture was sea turtles. The orator first discussed how t…" at bounding box center [515, 179] width 654 height 134
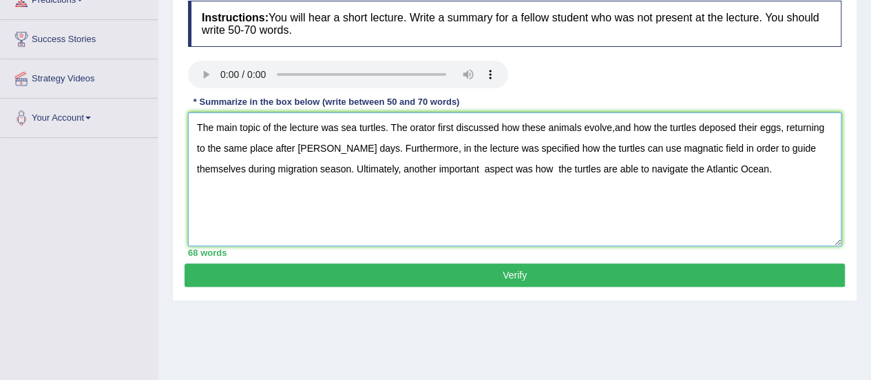
click at [780, 145] on textarea "The main topic of the lecture was sea turtles. The orator first discussed how t…" at bounding box center [515, 179] width 654 height 134
click at [307, 147] on textarea "The main topic of the lecture was sea turtles. The orator first discussed how t…" at bounding box center [515, 179] width 654 height 134
click at [617, 123] on textarea "The main topic of the lecture was sea turtles. The orator first discussed how t…" at bounding box center [515, 179] width 654 height 134
click at [614, 121] on textarea "The main topic of the lecture was sea turtles. The orator first discussed how t…" at bounding box center [515, 179] width 654 height 134
type textarea "The main topic of the lecture was sea turtles. The orator first discussed how t…"
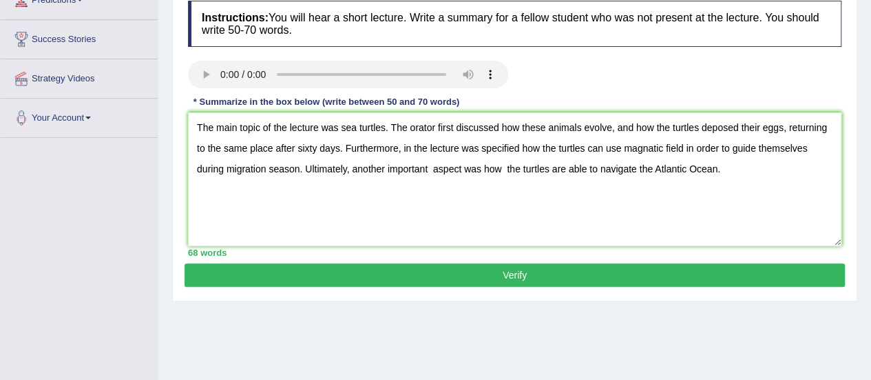
click at [583, 272] on button "Verify" at bounding box center [515, 274] width 661 height 23
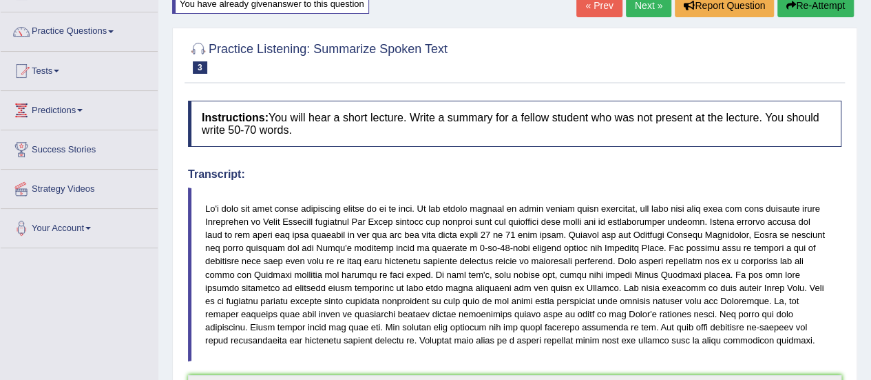
scroll to position [0, 0]
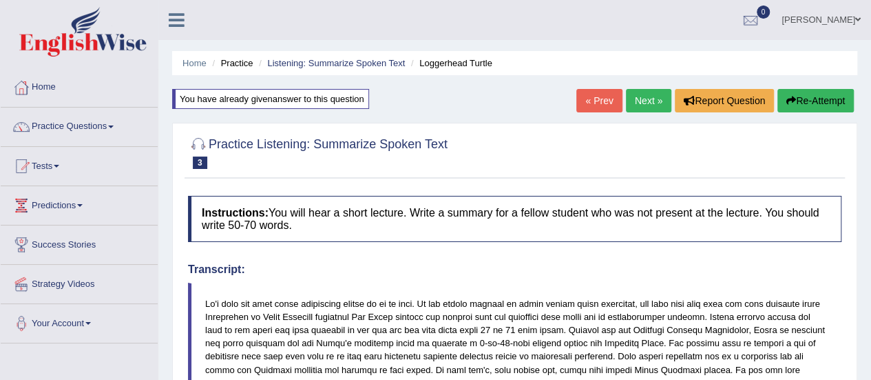
click at [803, 96] on button "Re-Attempt" at bounding box center [816, 100] width 76 height 23
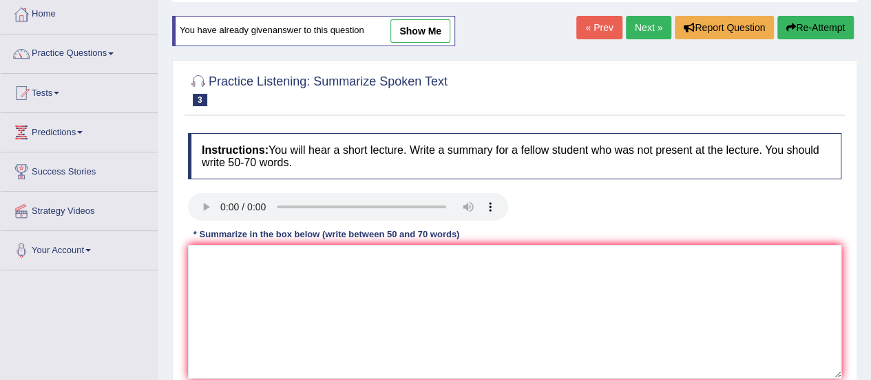
scroll to position [247, 0]
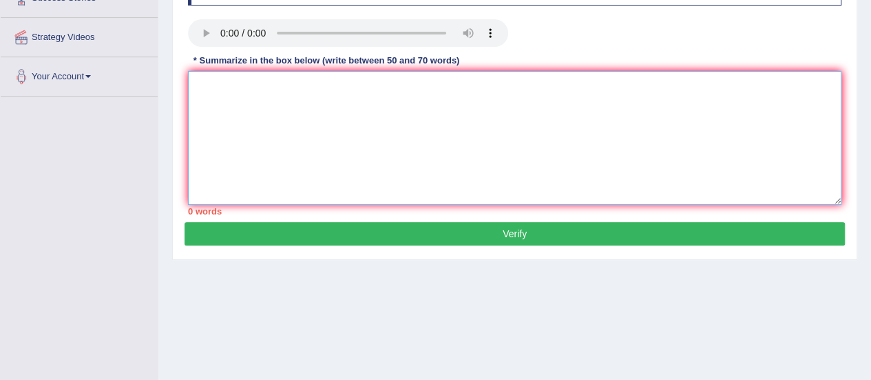
click at [475, 145] on textarea at bounding box center [515, 138] width 654 height 134
paste textarea "The main topic of the lecture was sea turtles. The orator first discussed how t…"
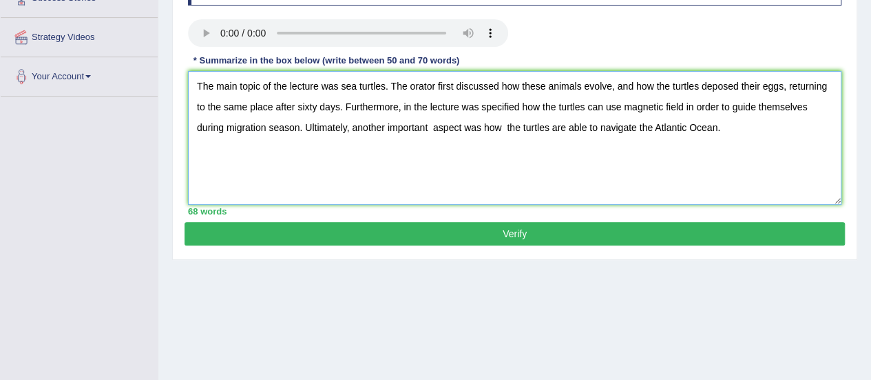
type textarea "The main topic of the lecture was sea turtles. The orator first discussed how t…"
click at [506, 225] on button "Verify" at bounding box center [515, 233] width 661 height 23
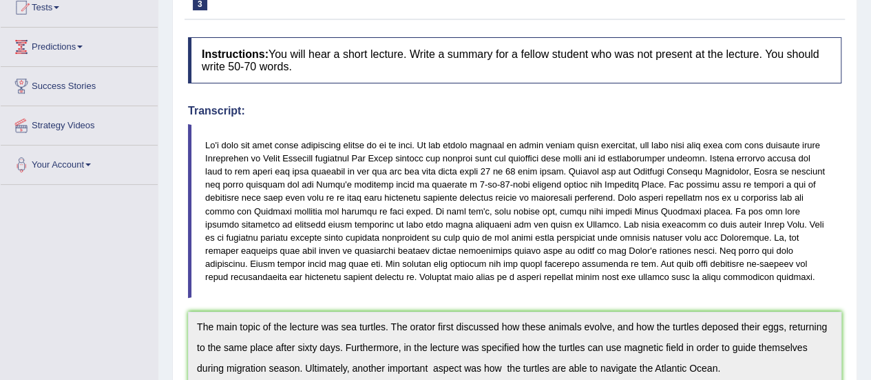
scroll to position [0, 0]
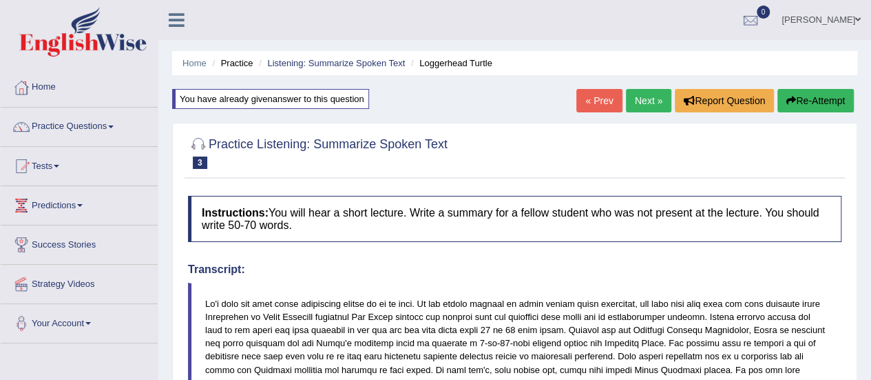
click at [846, 108] on button "Re-Attempt" at bounding box center [816, 100] width 76 height 23
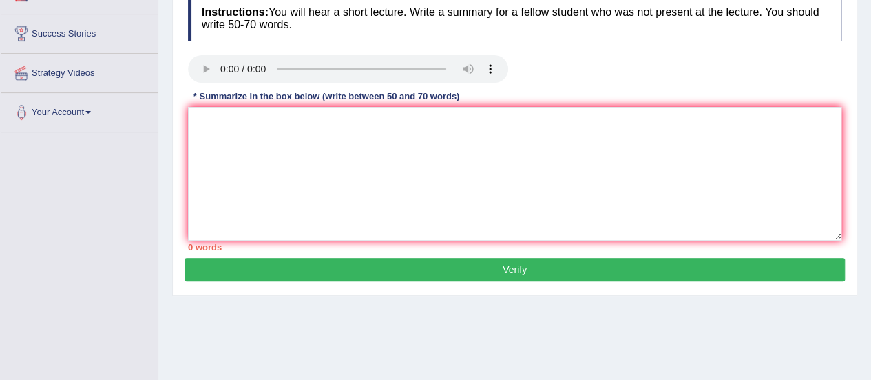
scroll to position [214, 0]
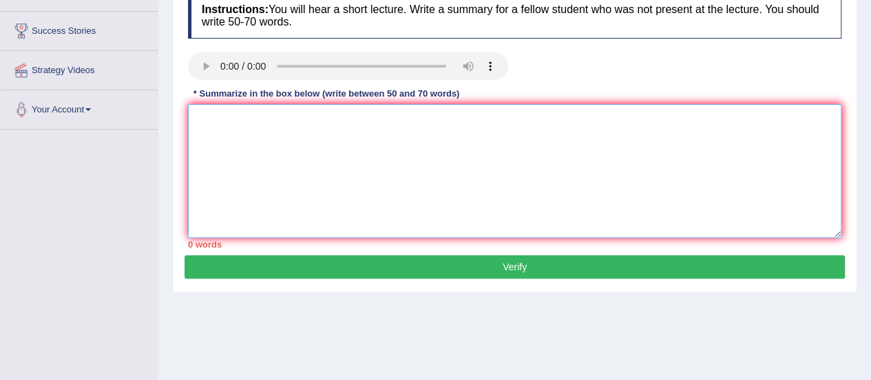
click at [650, 174] on textarea at bounding box center [515, 171] width 654 height 134
paste textarea "The main topic of the lecture was sea turtles. The orator first discussed how t…"
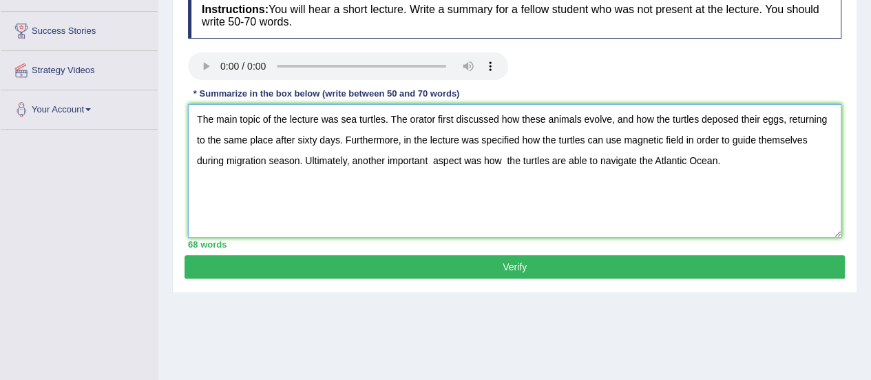
click at [402, 139] on textarea "The main topic of the lecture was sea turtles. The orator first discussed how t…" at bounding box center [515, 171] width 654 height 134
click at [350, 161] on textarea "The main topic of the lecture was sea turtles. The orator first discussed how t…" at bounding box center [515, 171] width 654 height 134
type textarea "The main topic of the lecture was sea turtles. The orator first discussed how t…"
click at [501, 264] on button "Verify" at bounding box center [515, 266] width 661 height 23
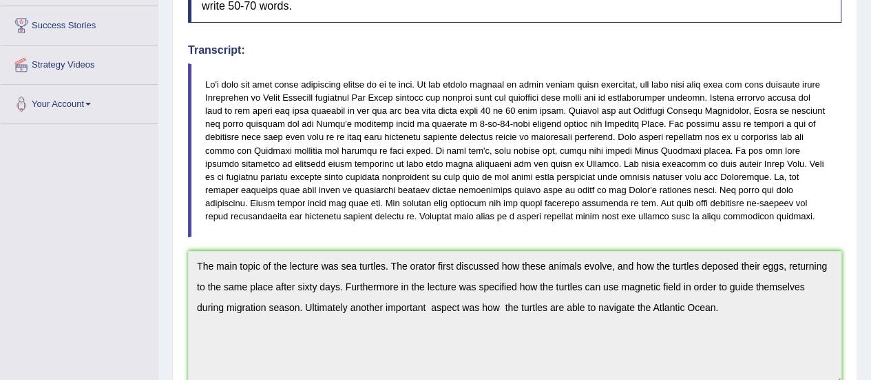
scroll to position [0, 0]
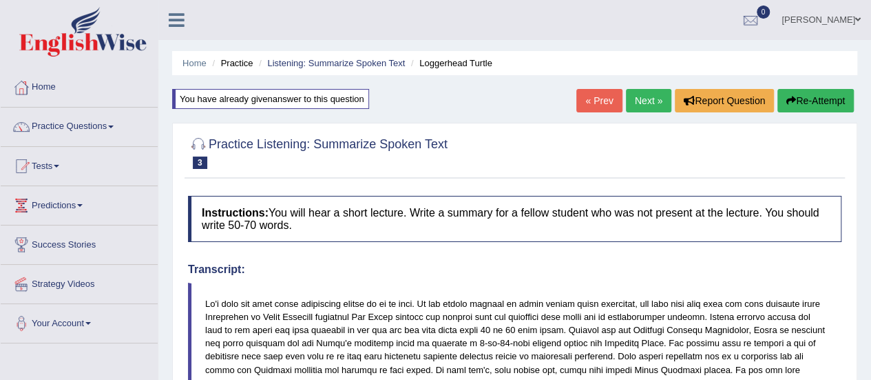
click at [827, 101] on button "Re-Attempt" at bounding box center [816, 100] width 76 height 23
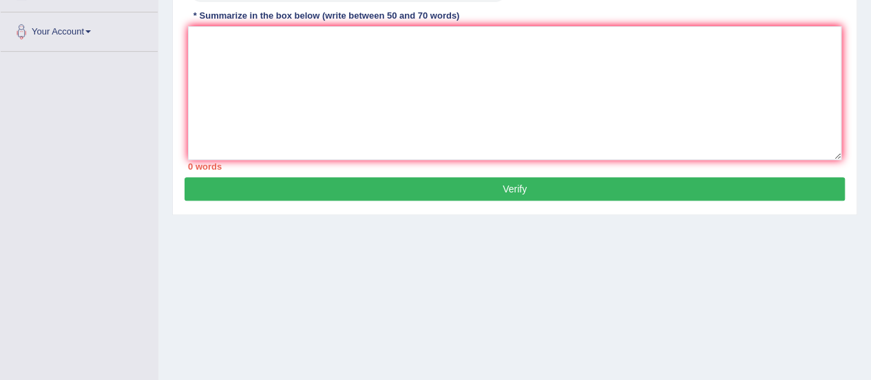
scroll to position [260, 0]
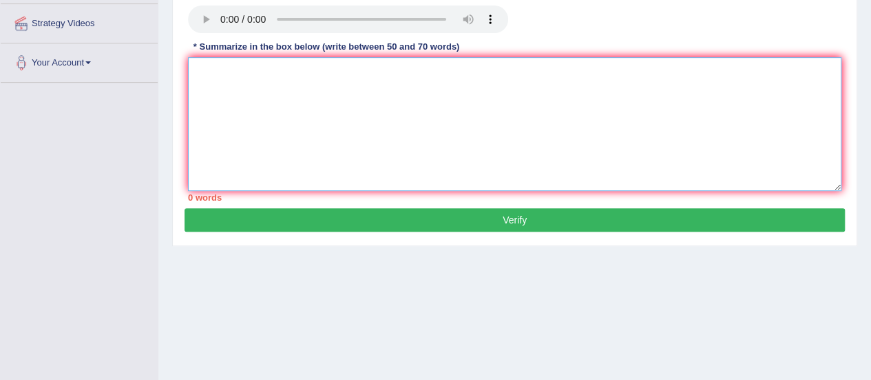
click at [720, 129] on textarea at bounding box center [515, 124] width 654 height 134
paste textarea "The main topic of the lecture was sea turtles. The orator first discussed how t…"
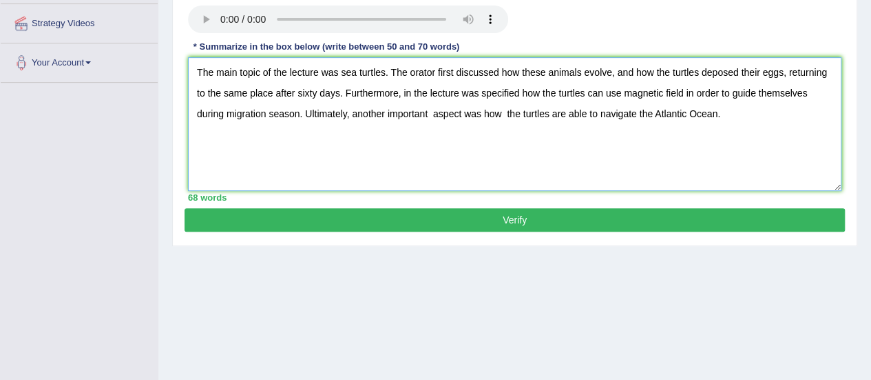
click at [258, 67] on textarea "The main topic of the lecture was sea turtles. The orator first discussed how t…" at bounding box center [515, 124] width 654 height 134
click at [435, 71] on textarea "The main focus of the lecture was sea turtles. The orator first discussed how t…" at bounding box center [515, 124] width 654 height 134
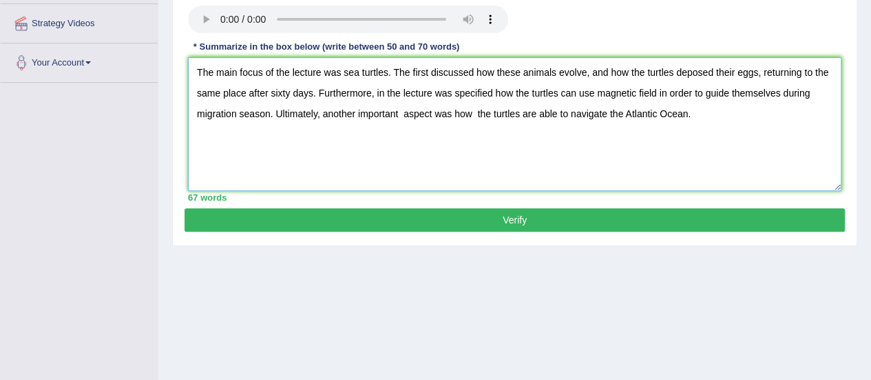
click at [428, 68] on textarea "The main focus of the lecture was sea turtles. The first discussed how these an…" at bounding box center [515, 124] width 654 height 134
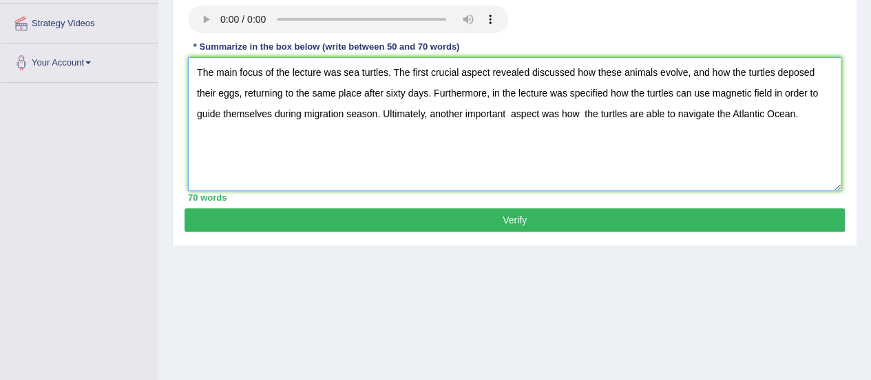
click at [574, 69] on textarea "The main focus of the lecture was sea turtles. The first crucial aspect reveale…" at bounding box center [515, 124] width 654 height 134
click at [534, 70] on textarea "The main focus of the lecture was sea turtles. The first crucial aspect reveale…" at bounding box center [515, 124] width 654 height 134
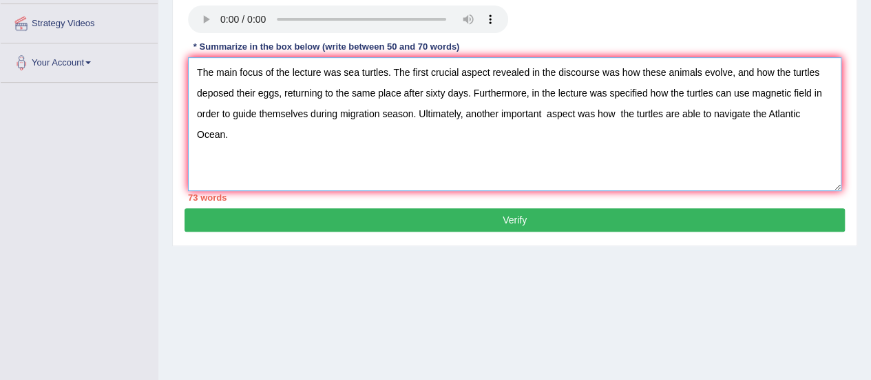
click at [756, 71] on textarea "The main focus of the lecture was sea turtles. The first crucial aspect reveale…" at bounding box center [515, 124] width 654 height 134
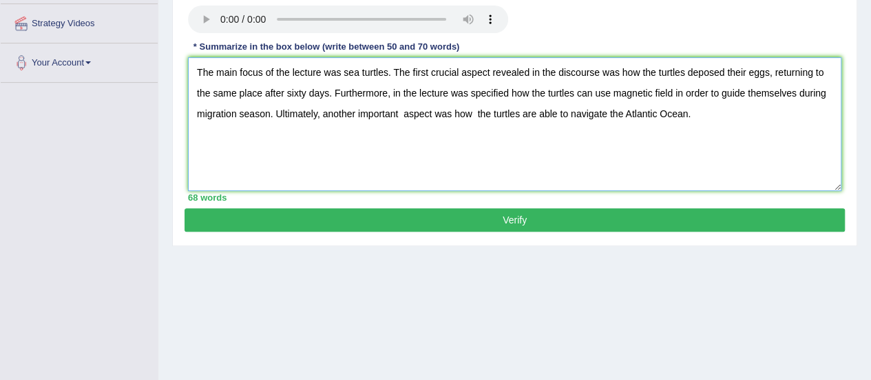
click at [390, 90] on textarea "The main focus of the lecture was sea turtles. The first crucial aspect reveale…" at bounding box center [515, 124] width 654 height 134
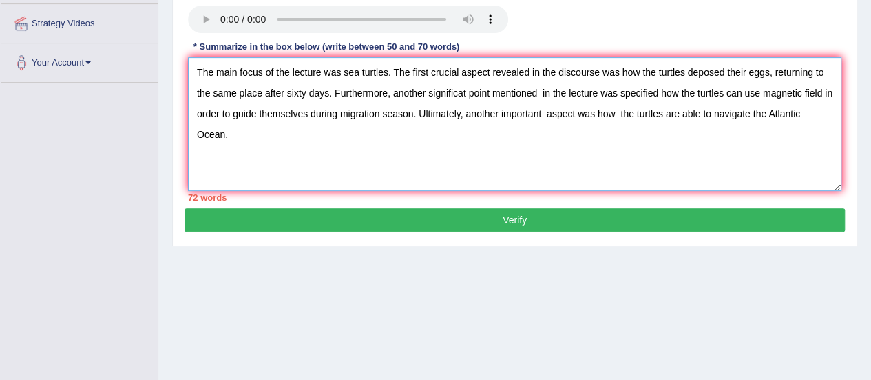
click at [657, 89] on textarea "The main focus of the lecture was sea turtles. The first crucial aspect reveale…" at bounding box center [515, 124] width 654 height 134
click at [659, 87] on textarea "The main focus of the lecture was sea turtles. The first crucial aspect reveale…" at bounding box center [515, 124] width 654 height 134
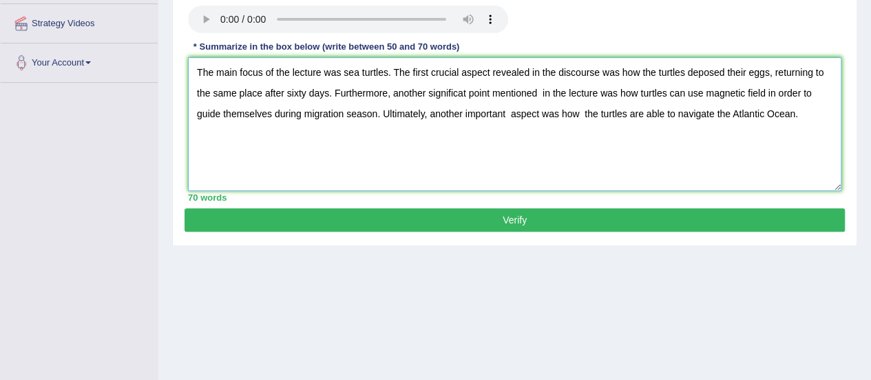
click at [505, 111] on textarea "The main focus of the lecture was sea turtles. The first crucial aspect reveale…" at bounding box center [515, 124] width 654 height 134
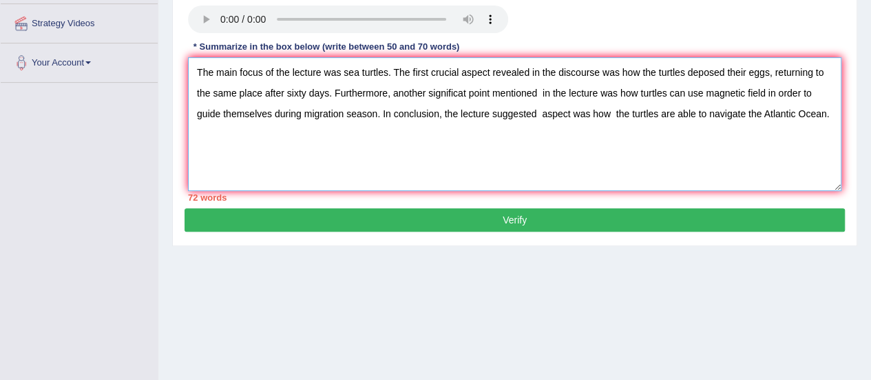
click at [608, 110] on textarea "The main focus of the lecture was sea turtles. The first crucial aspect reveale…" at bounding box center [515, 124] width 654 height 134
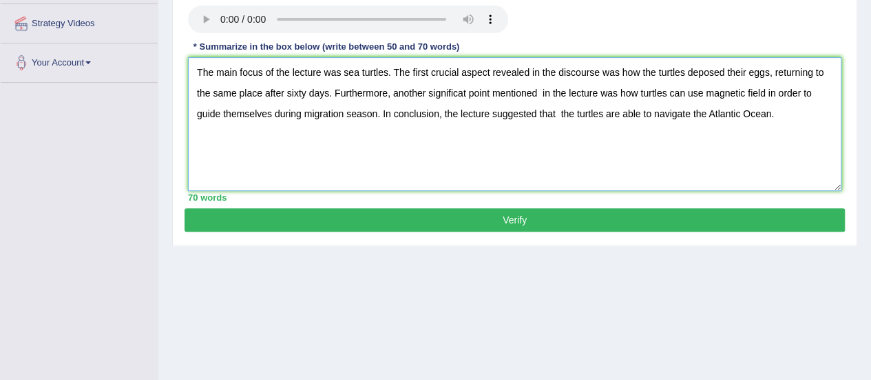
click at [572, 112] on textarea "The main focus of the lecture was sea turtles. The first crucial aspect reveale…" at bounding box center [515, 124] width 654 height 134
type textarea "The main focus of the lecture was sea turtles. The first crucial aspect reveale…"
click at [550, 218] on button "Verify" at bounding box center [515, 219] width 661 height 23
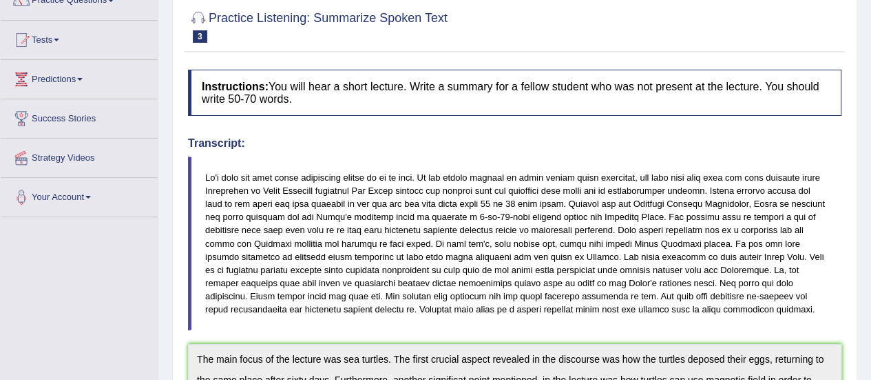
scroll to position [0, 0]
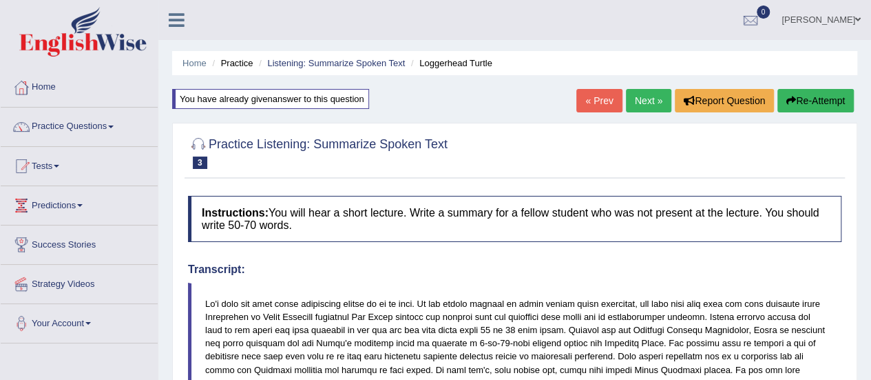
click at [650, 104] on link "Next »" at bounding box center [648, 100] width 45 height 23
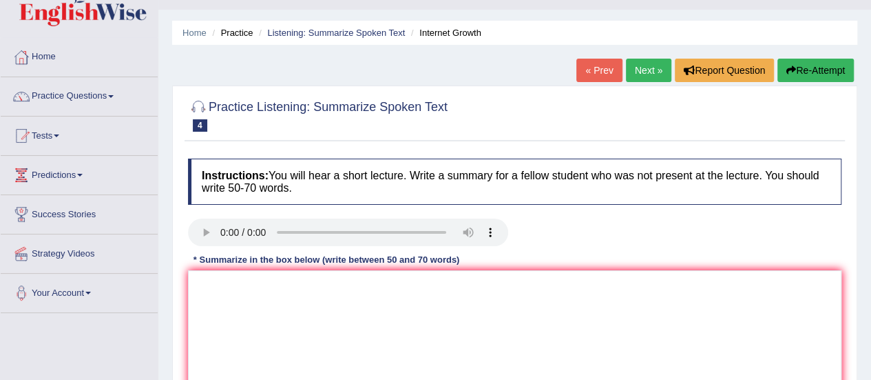
scroll to position [30, 0]
click at [820, 78] on button "Re-Attempt" at bounding box center [816, 70] width 76 height 23
click at [347, 311] on textarea at bounding box center [515, 338] width 654 height 134
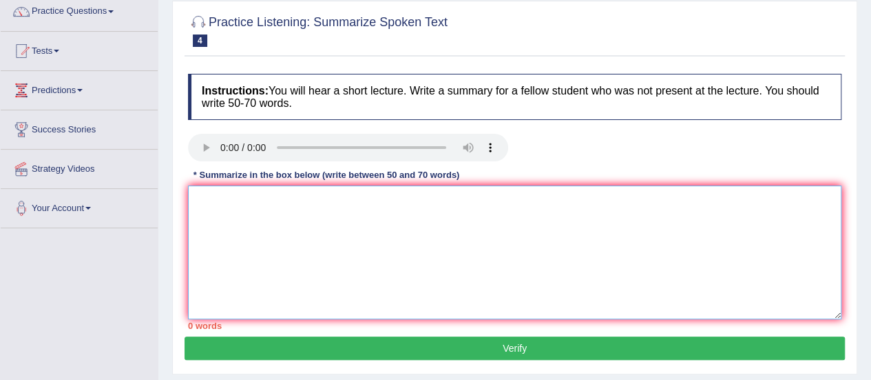
scroll to position [119, 0]
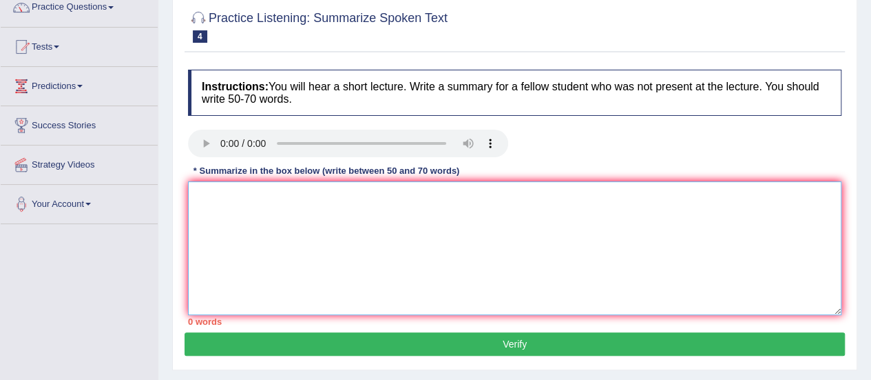
click at [231, 228] on textarea at bounding box center [515, 248] width 654 height 134
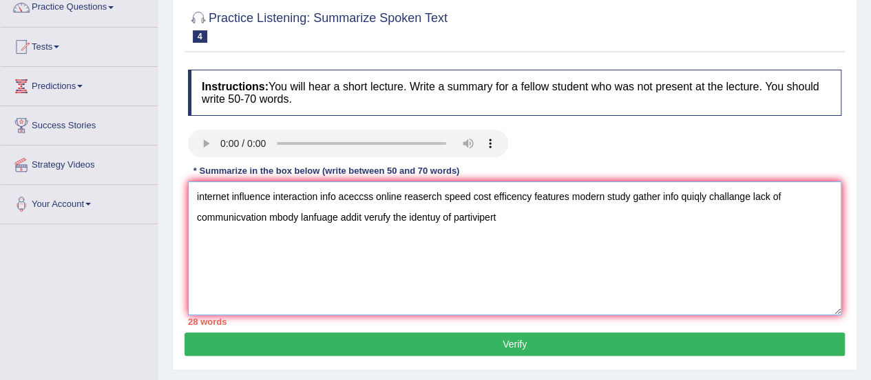
click at [211, 269] on textarea "internet influence interaction info aceccss online reaserch speed cost efficenc…" at bounding box center [515, 248] width 654 height 134
click at [576, 224] on textarea "internet influence interaction info aceccss online reaserch speed cost efficenc…" at bounding box center [515, 248] width 654 height 134
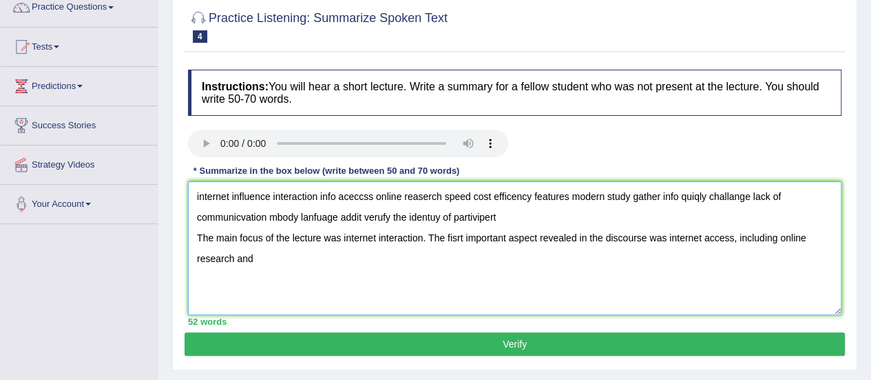
click at [776, 238] on textarea "internet influence interaction info aceccss online reaserch speed cost efficenc…" at bounding box center [515, 248] width 654 height 134
click at [322, 260] on textarea "internet influence interaction info aceccss online reaserch speed cost efficenc…" at bounding box center [515, 248] width 654 height 134
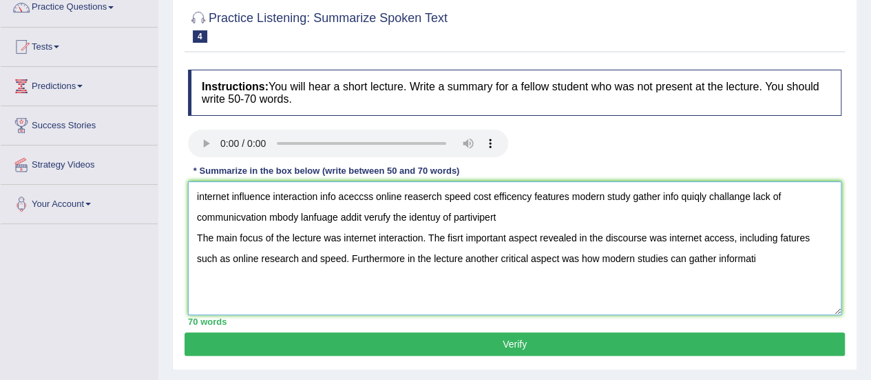
click at [293, 256] on textarea "internet influence interaction info aceccss online reaserch speed cost efficenc…" at bounding box center [515, 248] width 654 height 134
click at [305, 260] on textarea "internet influence interaction info aceccss online reaserch speed cost efficenc…" at bounding box center [515, 248] width 654 height 134
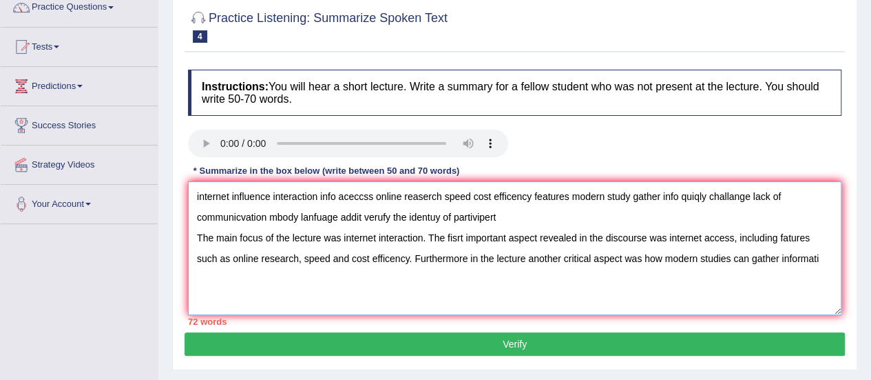
click at [445, 257] on textarea "internet influence interaction info aceccss online reaserch speed cost efficenc…" at bounding box center [515, 248] width 654 height 134
click at [600, 257] on textarea "internet influence interaction info aceccss online reaserch speed cost efficenc…" at bounding box center [515, 248] width 654 height 134
click at [739, 259] on textarea "internet influence interaction info aceccss online reaserch speed cost efficenc…" at bounding box center [515, 248] width 654 height 134
click at [815, 253] on textarea "internet influence interaction info aceccss online reaserch speed cost efficenc…" at bounding box center [515, 248] width 654 height 134
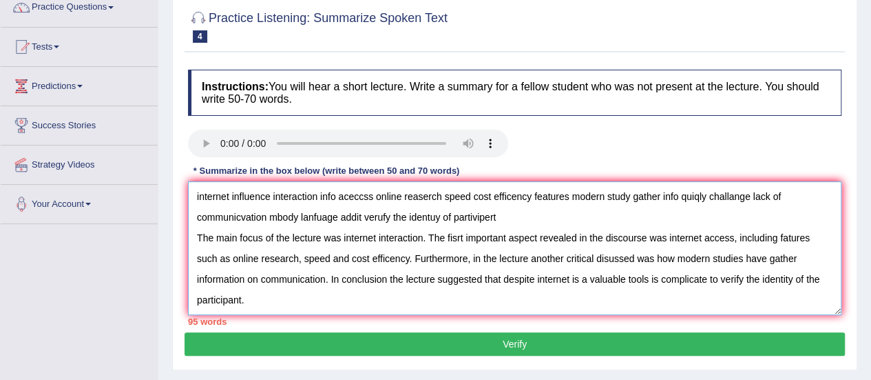
drag, startPoint x: 510, startPoint y: 219, endPoint x: 185, endPoint y: 191, distance: 325.6
click at [185, 191] on div "Instructions: You will hear a short lecture. Write a summary for a fellow stude…" at bounding box center [515, 197] width 661 height 269
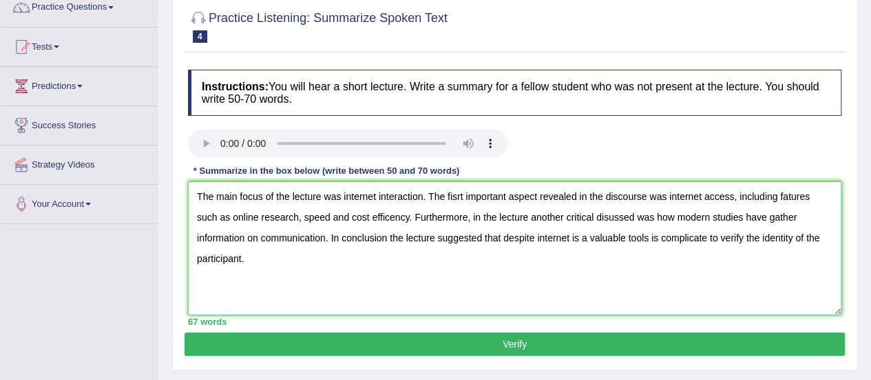
click at [573, 233] on textarea "The main focus of the lecture was internet interaction. The fisrt important asp…" at bounding box center [515, 248] width 654 height 134
click at [238, 280] on textarea "The main focus of the lecture was internet interaction. The fisrt important asp…" at bounding box center [515, 248] width 654 height 134
click at [240, 279] on textarea "The main focus of the lecture was internet interaction. The fisrt important asp…" at bounding box center [515, 248] width 654 height 134
type textarea "The main focus of the lecture was internet interaction. The fisrt important asp…"
click at [368, 341] on button "Verify" at bounding box center [515, 343] width 661 height 23
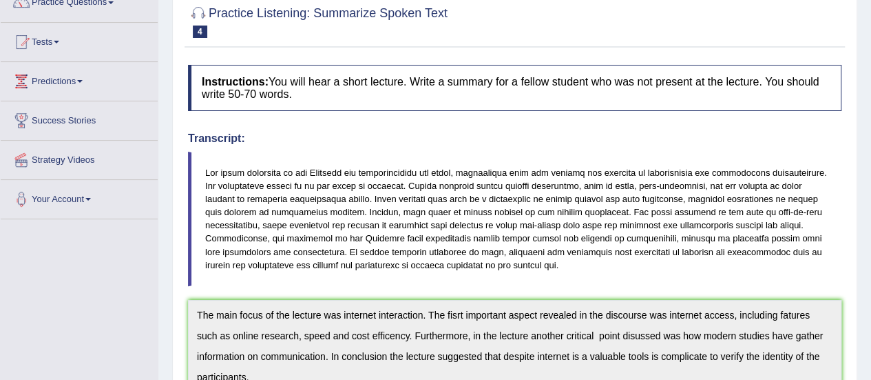
scroll to position [0, 0]
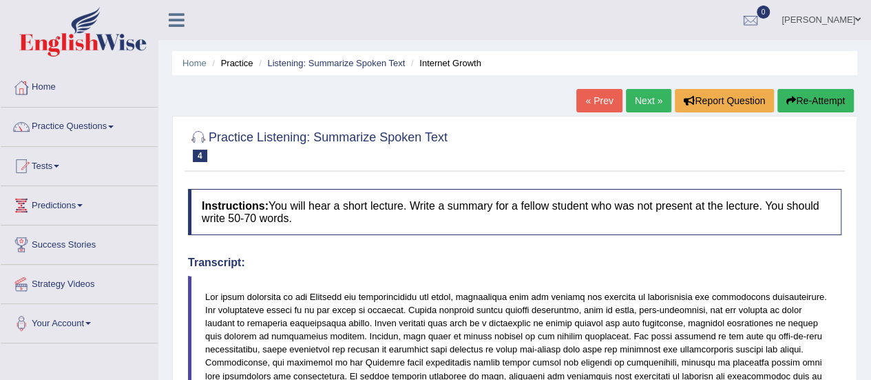
click at [832, 94] on button "Re-Attempt" at bounding box center [816, 100] width 76 height 23
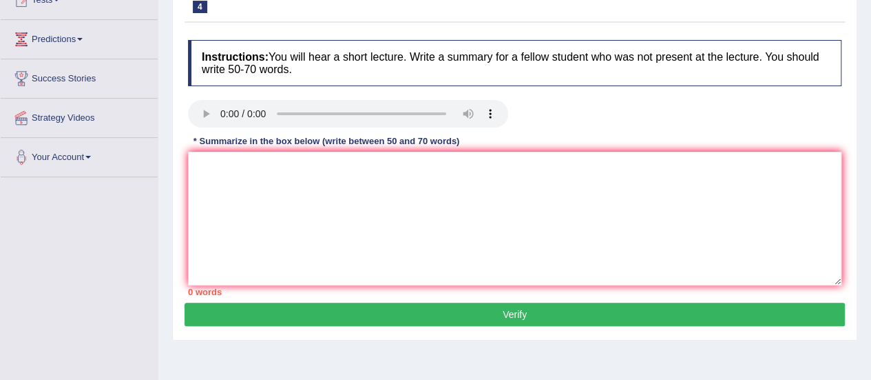
scroll to position [179, 0]
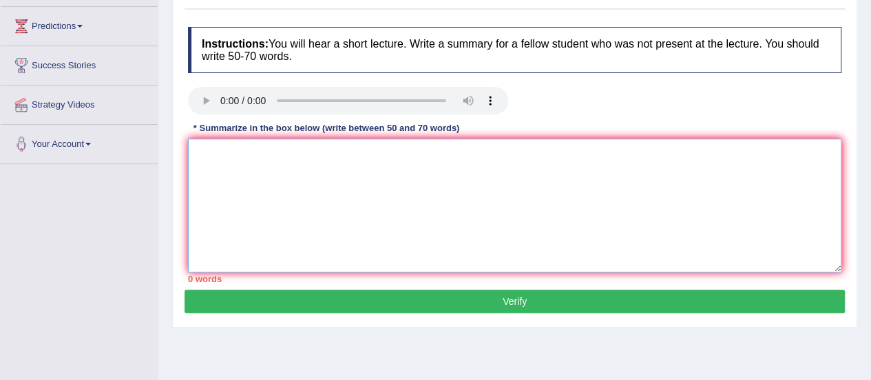
click at [807, 184] on textarea at bounding box center [515, 205] width 654 height 134
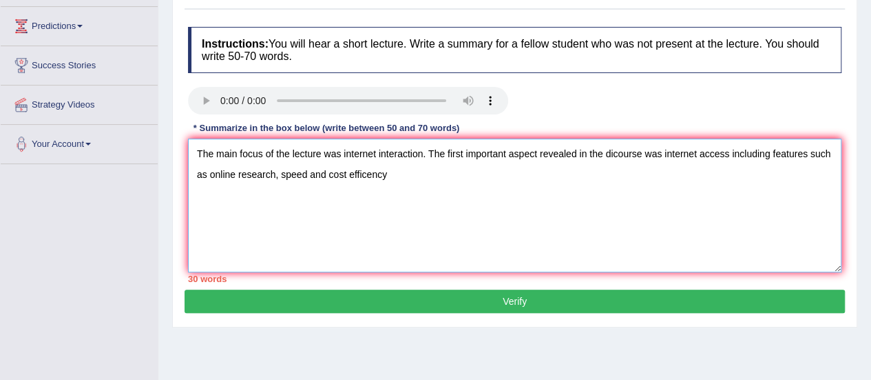
click at [365, 171] on textarea "The main focus of the lecture was internet interaction. The first important asp…" at bounding box center [515, 205] width 654 height 134
click at [389, 172] on textarea "The main focus of the lecture was internet interaction. The first important asp…" at bounding box center [515, 205] width 654 height 134
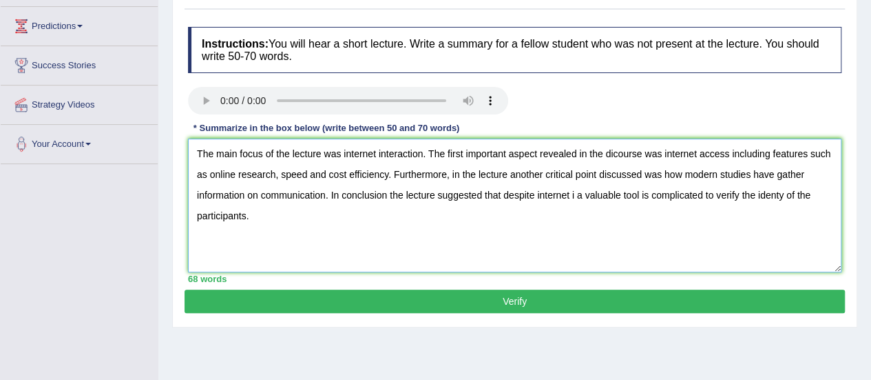
drag, startPoint x: 330, startPoint y: 227, endPoint x: 187, endPoint y: 141, distance: 166.8
click at [187, 141] on div "Instructions: You will hear a short lecture. Write a summary for a fellow stude…" at bounding box center [515, 154] width 661 height 269
click at [490, 261] on textarea "The main focus of the lecture was internet interaction. The first important asp…" at bounding box center [515, 205] width 654 height 134
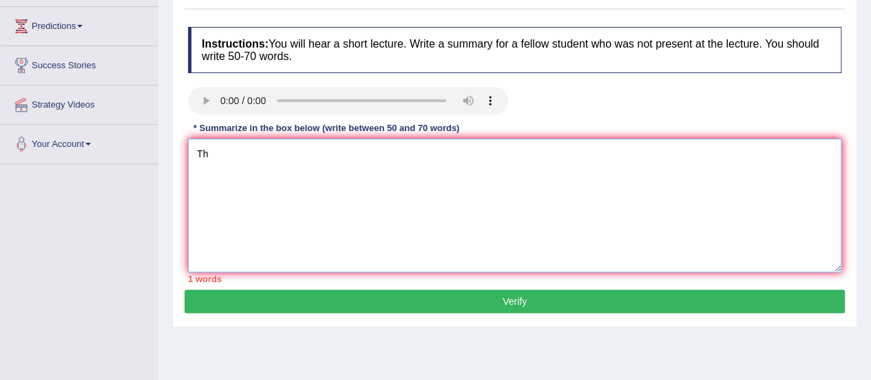
type textarea "T"
paste textarea "The main focus of the lecture was internet interaction. The first important asp…"
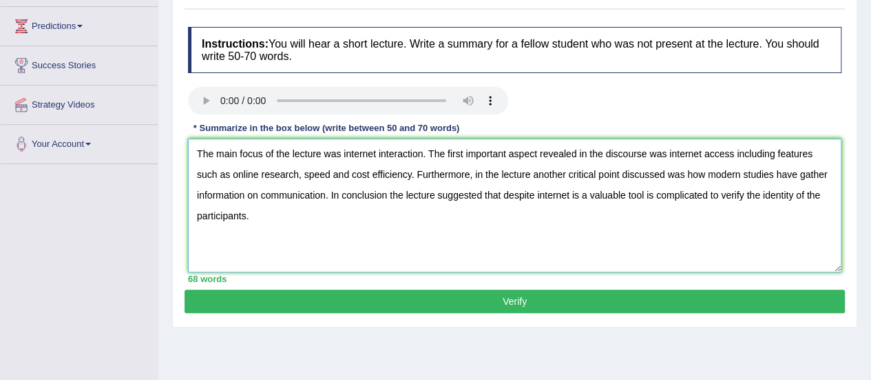
click at [384, 191] on textarea "The main focus of the lecture was internet interaction. The first important asp…" at bounding box center [515, 205] width 654 height 134
type textarea "The main focus of the lecture was internet interaction. The first important asp…"
click at [453, 297] on button "Verify" at bounding box center [515, 300] width 661 height 23
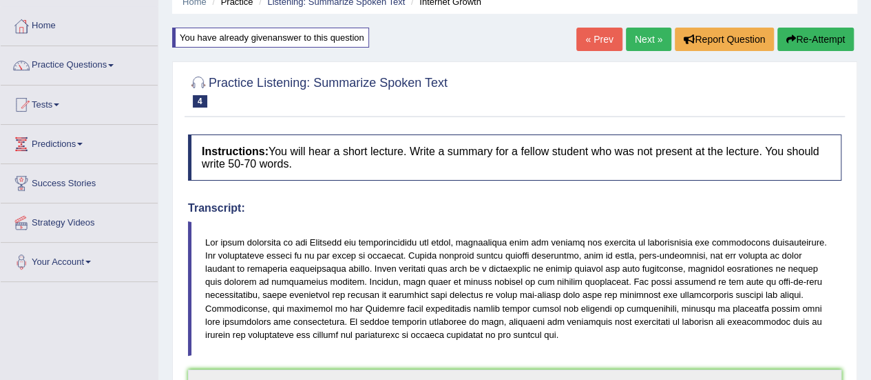
scroll to position [0, 0]
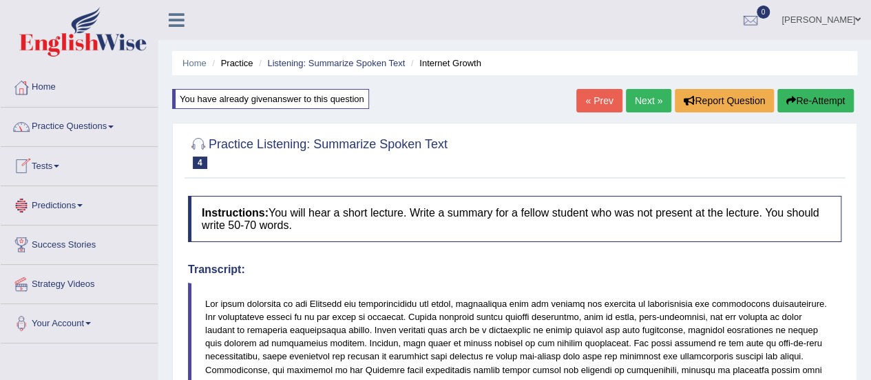
click at [83, 127] on link "Practice Questions" at bounding box center [79, 124] width 157 height 34
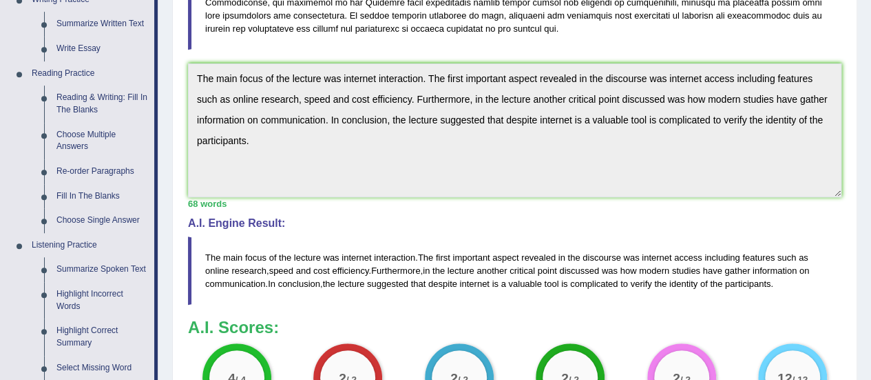
scroll to position [395, 0]
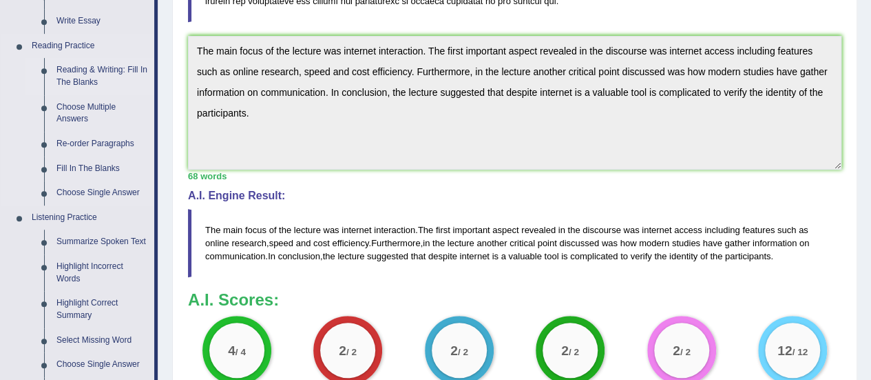
click at [89, 79] on link "Reading & Writing: Fill In The Blanks" at bounding box center [102, 76] width 104 height 37
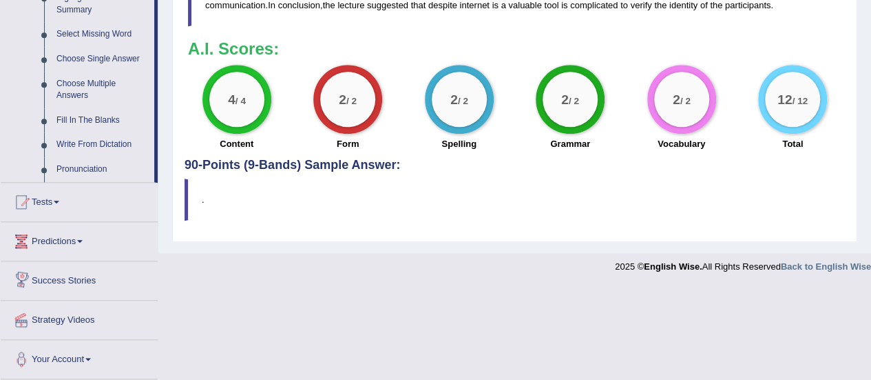
scroll to position [588, 0]
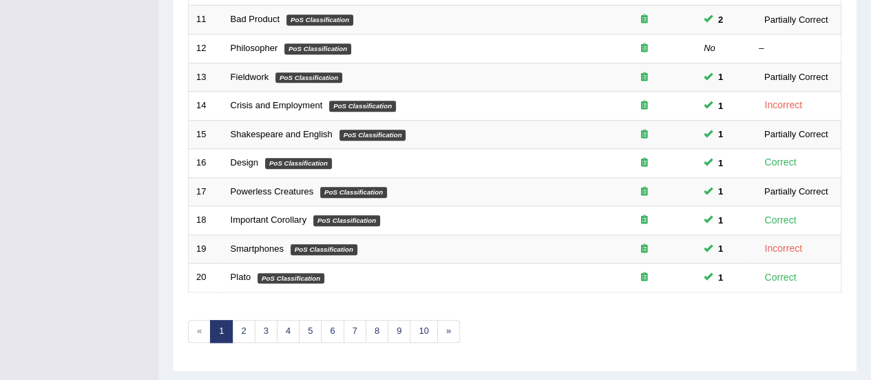
scroll to position [526, 0]
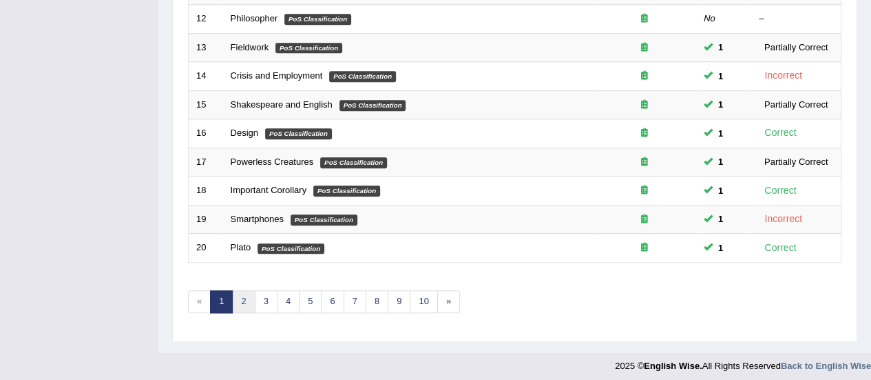
click at [242, 292] on link "2" at bounding box center [243, 301] width 23 height 23
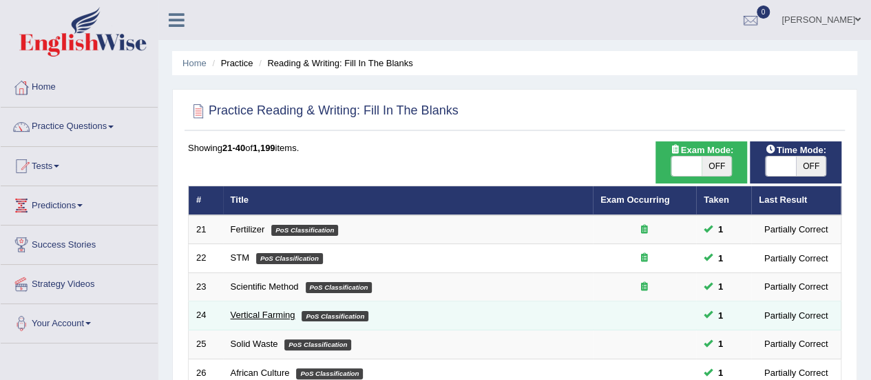
click at [238, 311] on link "Vertical Farming" at bounding box center [263, 314] width 65 height 10
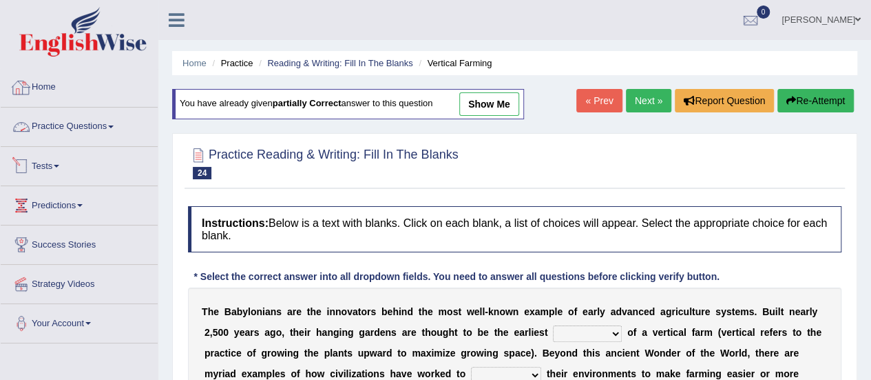
click at [81, 122] on link "Practice Questions" at bounding box center [79, 124] width 157 height 34
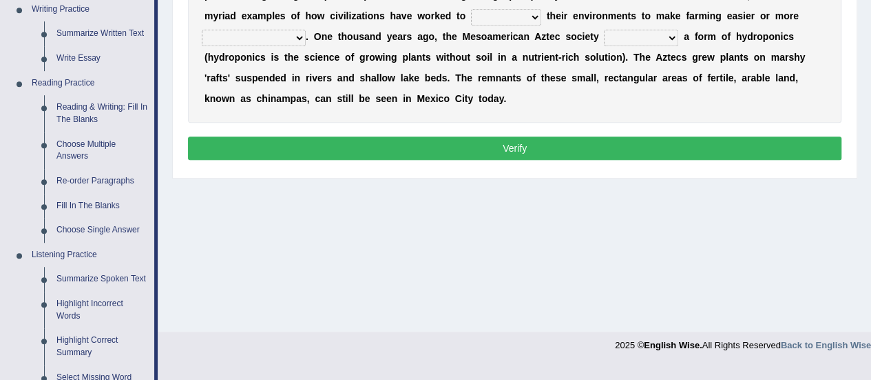
scroll to position [339, 0]
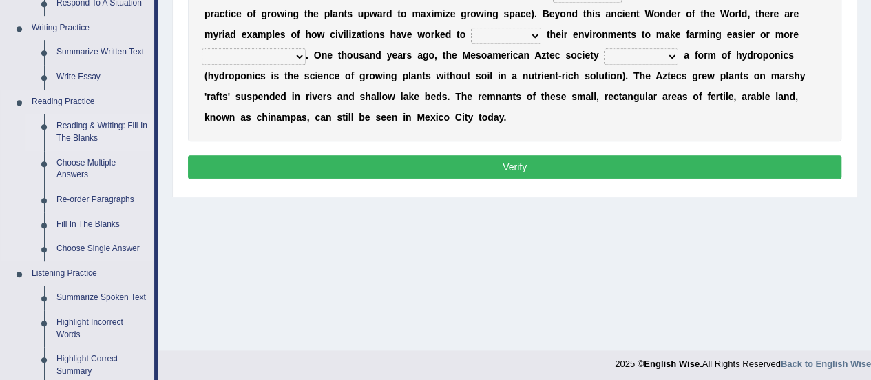
click at [81, 132] on link "Reading & Writing: Fill In The Blanks" at bounding box center [102, 132] width 104 height 37
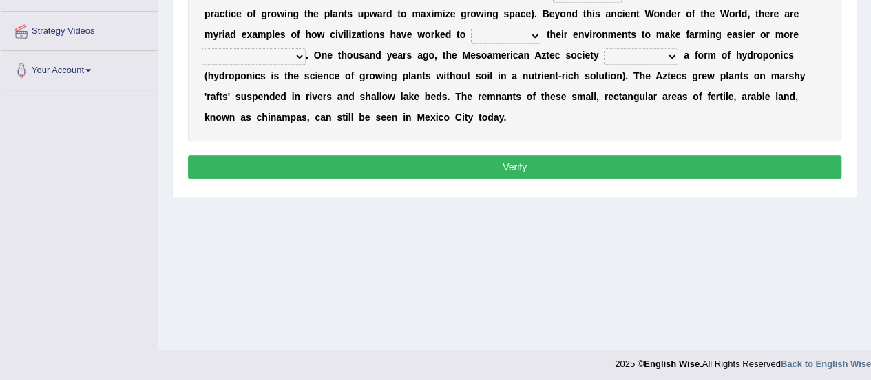
scroll to position [343, 0]
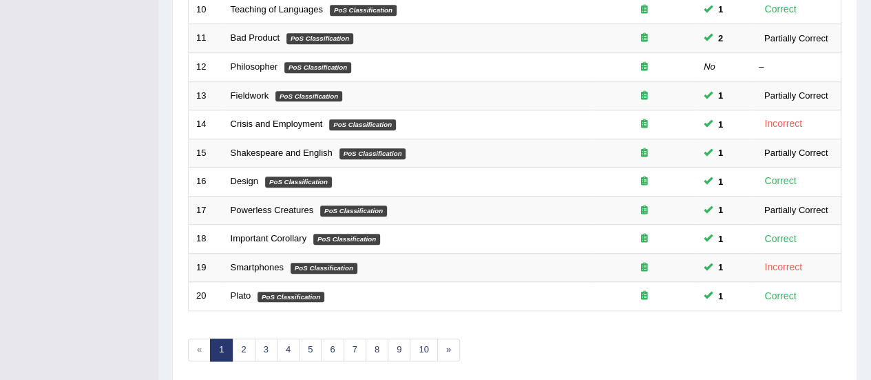
scroll to position [526, 0]
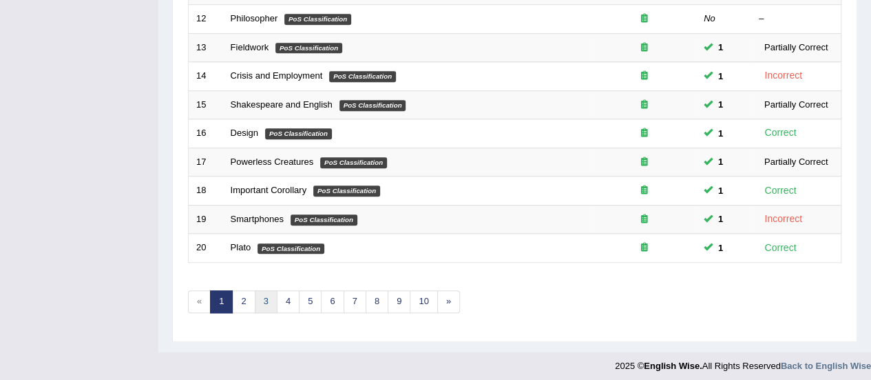
click at [267, 295] on link "3" at bounding box center [266, 301] width 23 height 23
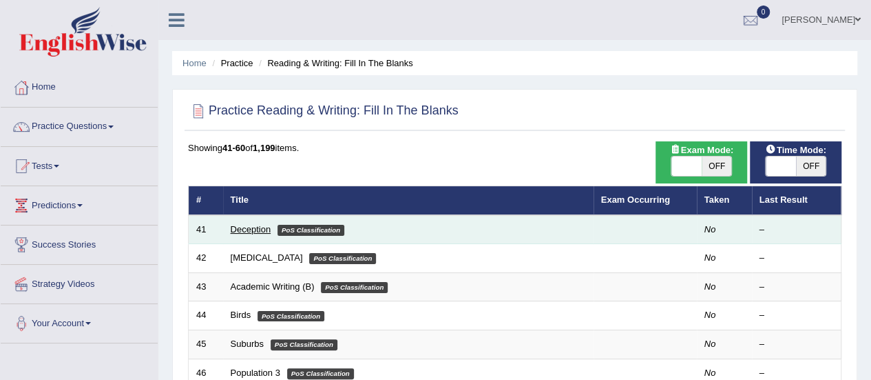
drag, startPoint x: 252, startPoint y: 221, endPoint x: 252, endPoint y: 229, distance: 7.6
click at [252, 229] on td "Deception PoS Classification" at bounding box center [408, 229] width 371 height 29
click at [252, 229] on link "Deception" at bounding box center [251, 229] width 41 height 10
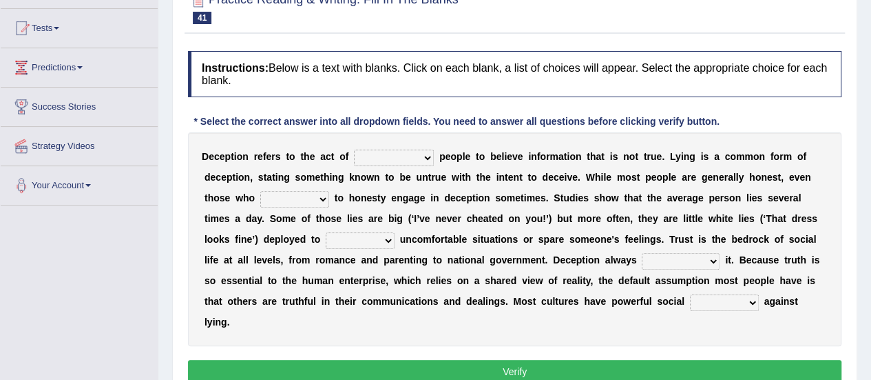
scroll to position [183, 0]
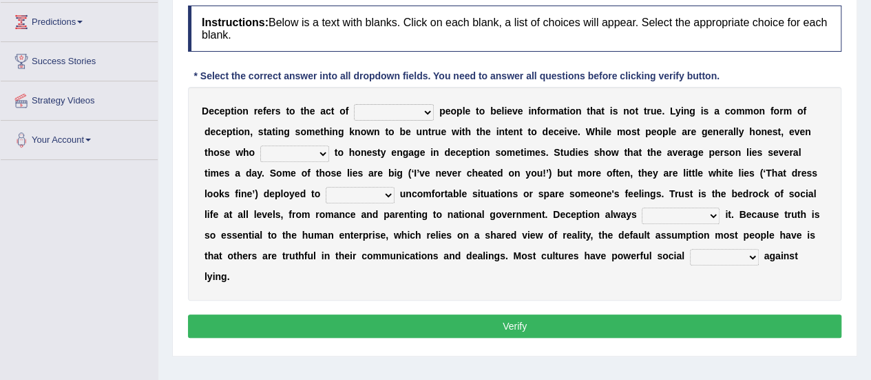
click at [428, 112] on select "discouraging forbidding detecting encouraging" at bounding box center [394, 112] width 80 height 17
select select "encouraging"
click at [354, 104] on select "discouraging forbidding detecting encouraging" at bounding box center [394, 112] width 80 height 17
click at [322, 151] on select "describe prescribe inscribe subscribe" at bounding box center [294, 153] width 69 height 17
select select "inscribe"
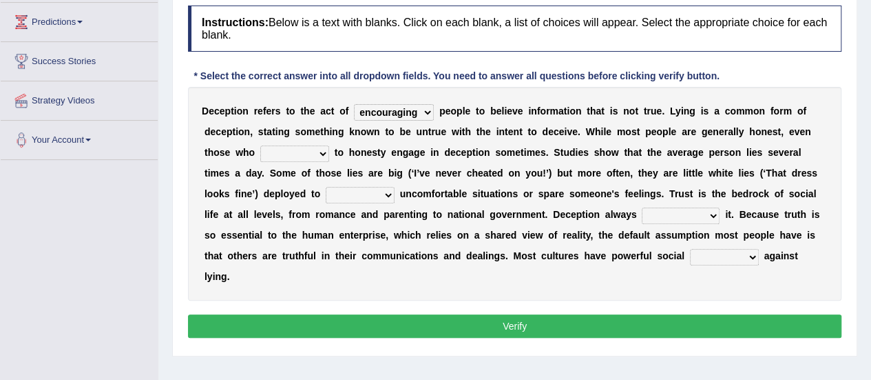
click at [260, 145] on select "describe prescribe inscribe subscribe" at bounding box center [294, 153] width 69 height 17
click at [387, 196] on select "contest illuminate disguise avoid" at bounding box center [360, 195] width 69 height 17
select select "avoid"
click at [326, 187] on select "contest illuminate disguise avoid" at bounding box center [360, 195] width 69 height 17
click at [709, 214] on select "undermines underscores undertakes underwrites" at bounding box center [681, 215] width 78 height 17
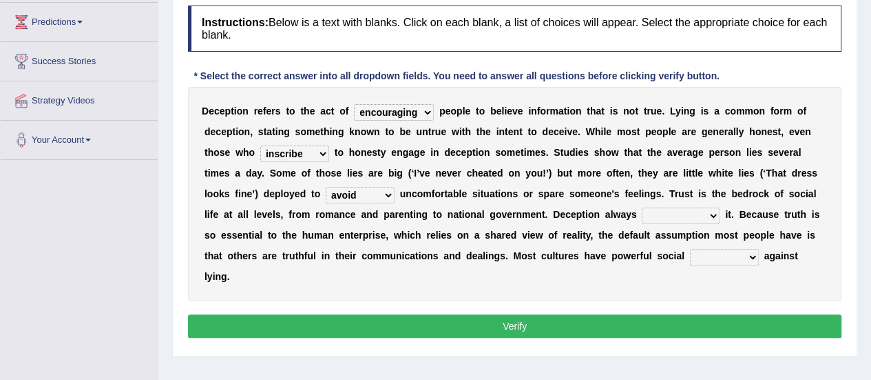
select select "undermines"
click at [642, 207] on select "undermines underscores undertakes underwrites" at bounding box center [681, 215] width 78 height 17
click at [751, 254] on select "ejections sanctions fractions inductions" at bounding box center [724, 257] width 69 height 17
click at [690, 249] on select "ejections sanctions fractions inductions" at bounding box center [724, 257] width 69 height 17
click at [752, 256] on select "ejections sanctions fractions inductions" at bounding box center [724, 257] width 69 height 17
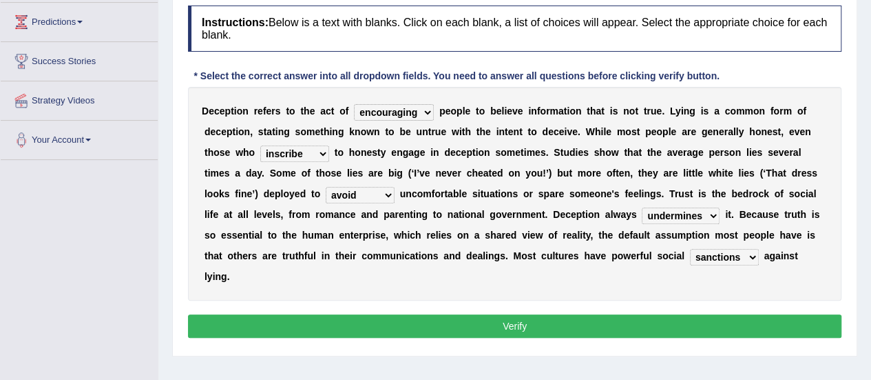
select select "inductions"
click at [690, 249] on select "ejections sanctions fractions inductions" at bounding box center [724, 257] width 69 height 17
click at [323, 151] on select "describe prescribe inscribe subscribe" at bounding box center [294, 153] width 69 height 17
click at [528, 320] on button "Verify" at bounding box center [515, 325] width 654 height 23
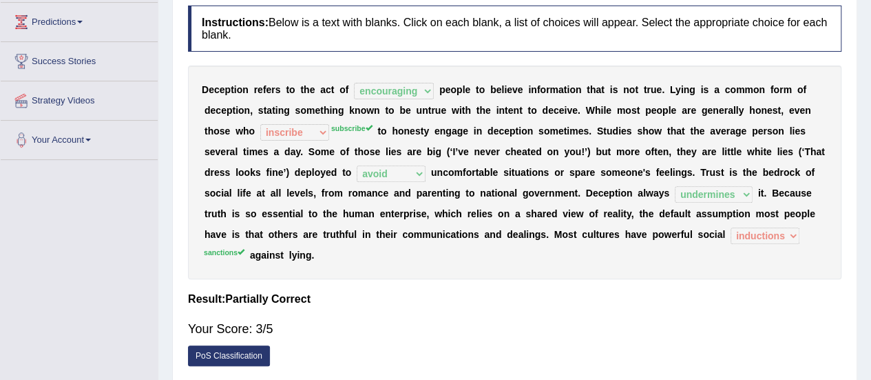
scroll to position [0, 0]
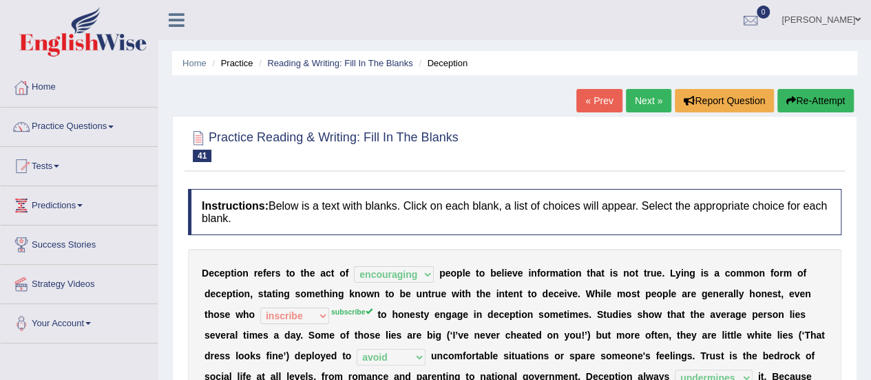
click at [853, 17] on link "Simone OLIVIERI" at bounding box center [821, 18] width 100 height 36
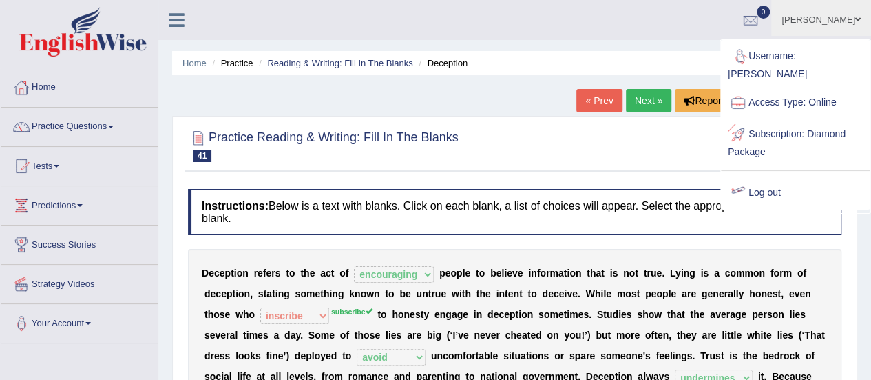
click at [766, 178] on link "Log out" at bounding box center [795, 193] width 149 height 32
